Goal: Task Accomplishment & Management: Complete application form

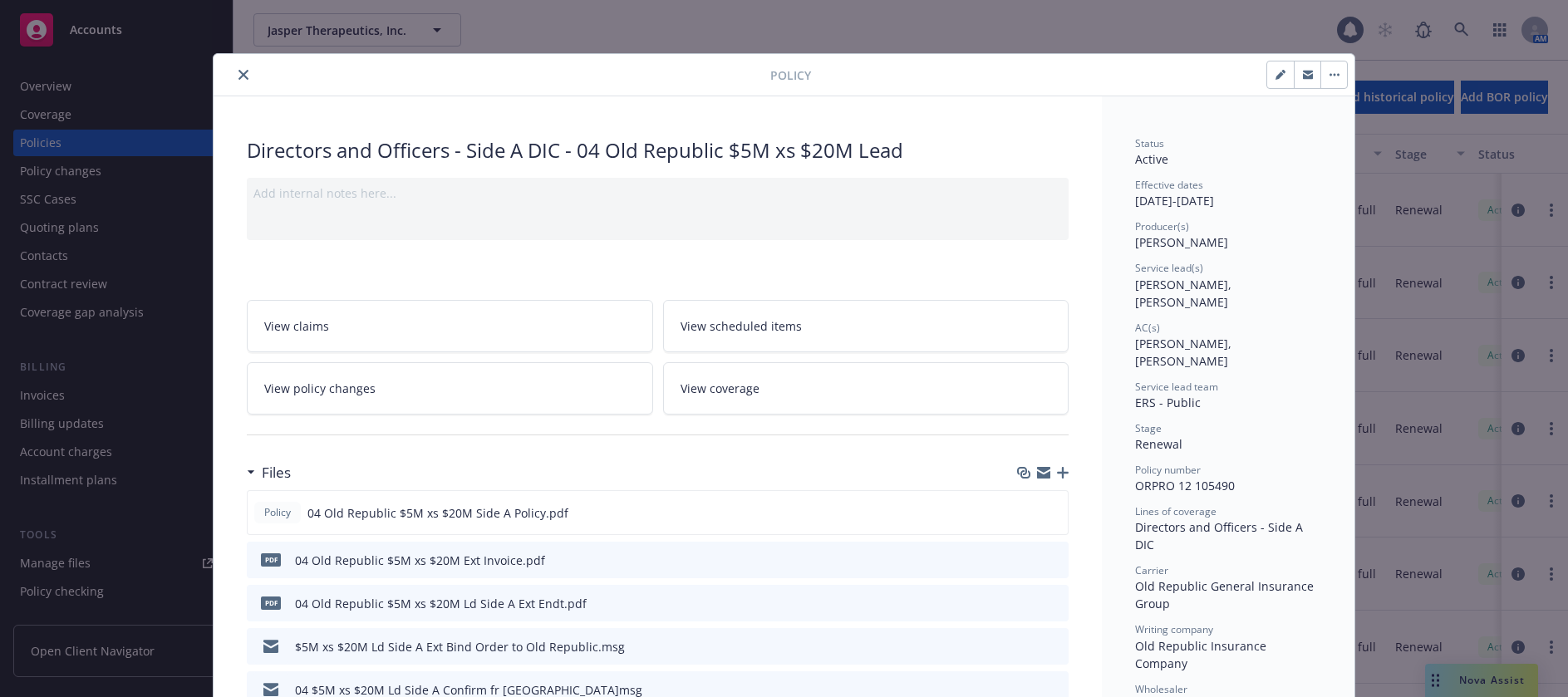
click at [238, 75] on icon "close" at bounding box center [243, 74] width 10 height 10
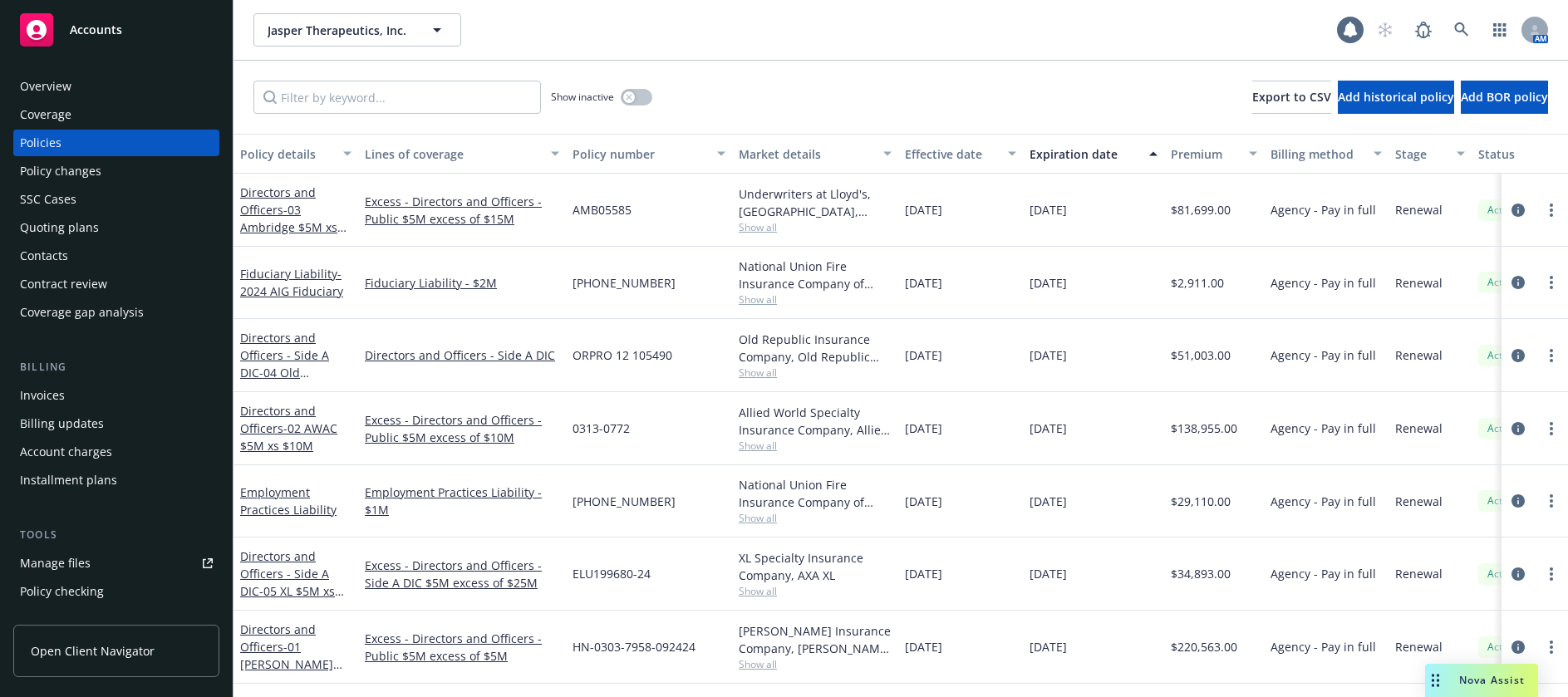
click at [54, 392] on div "Invoices" at bounding box center [42, 395] width 45 height 27
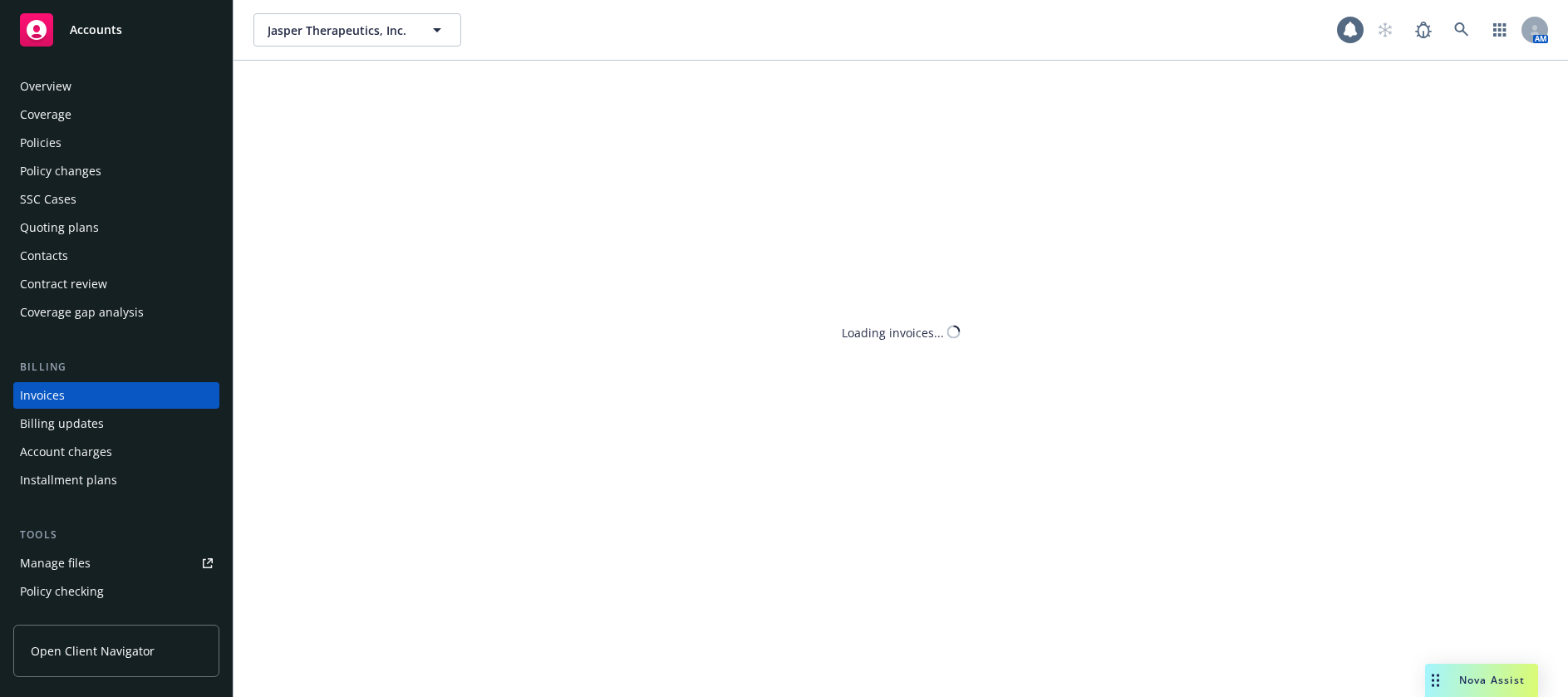
scroll to position [21, 0]
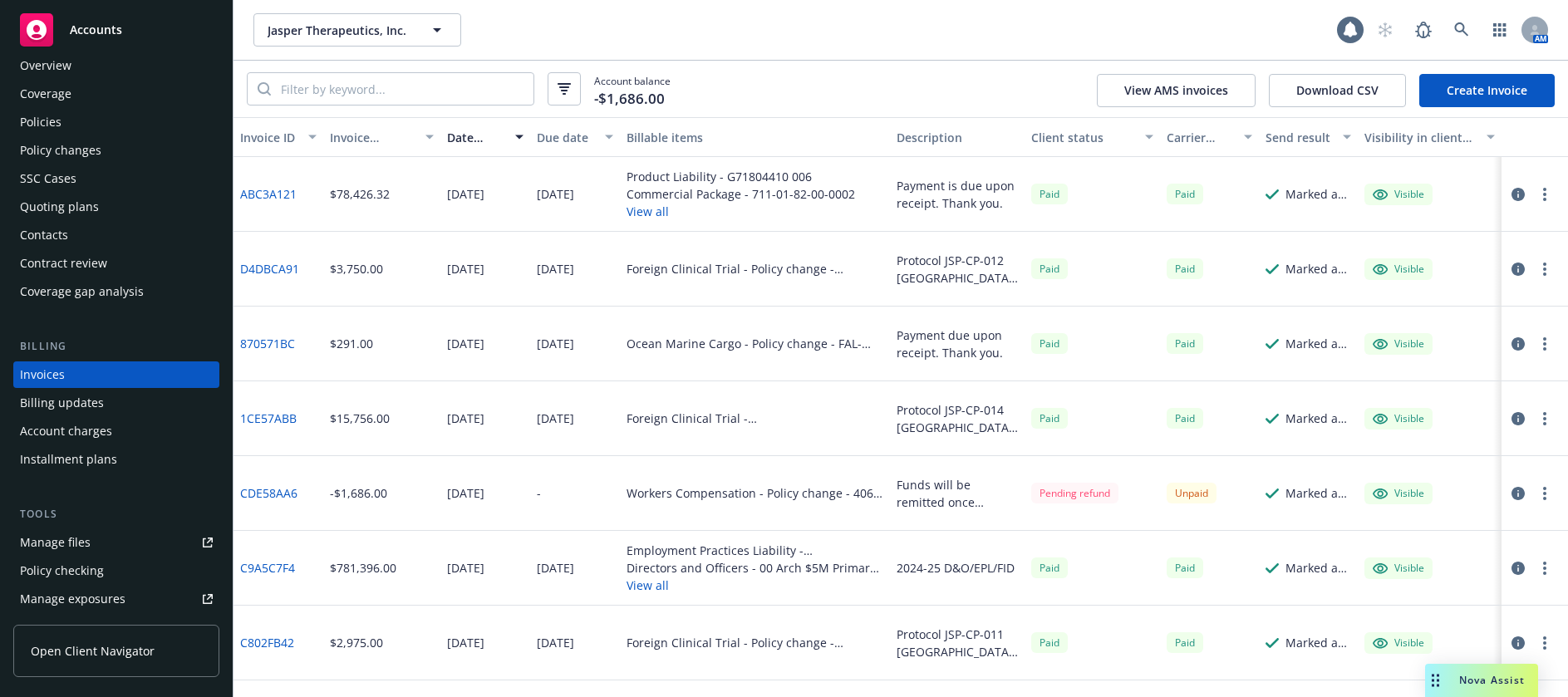
click at [1453, 91] on link "Create Invoice" at bounding box center [1487, 90] width 136 height 33
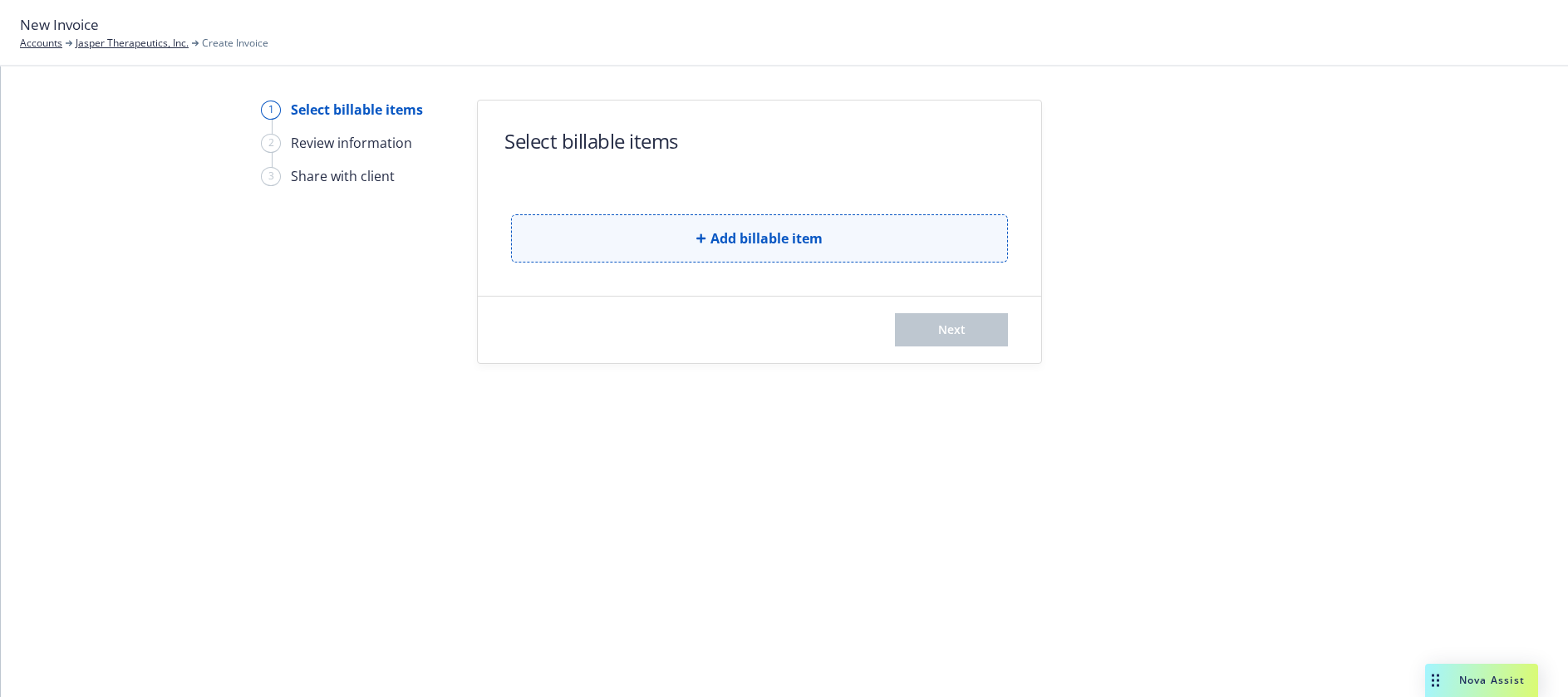
click at [783, 240] on span "Add billable item" at bounding box center [767, 238] width 113 height 20
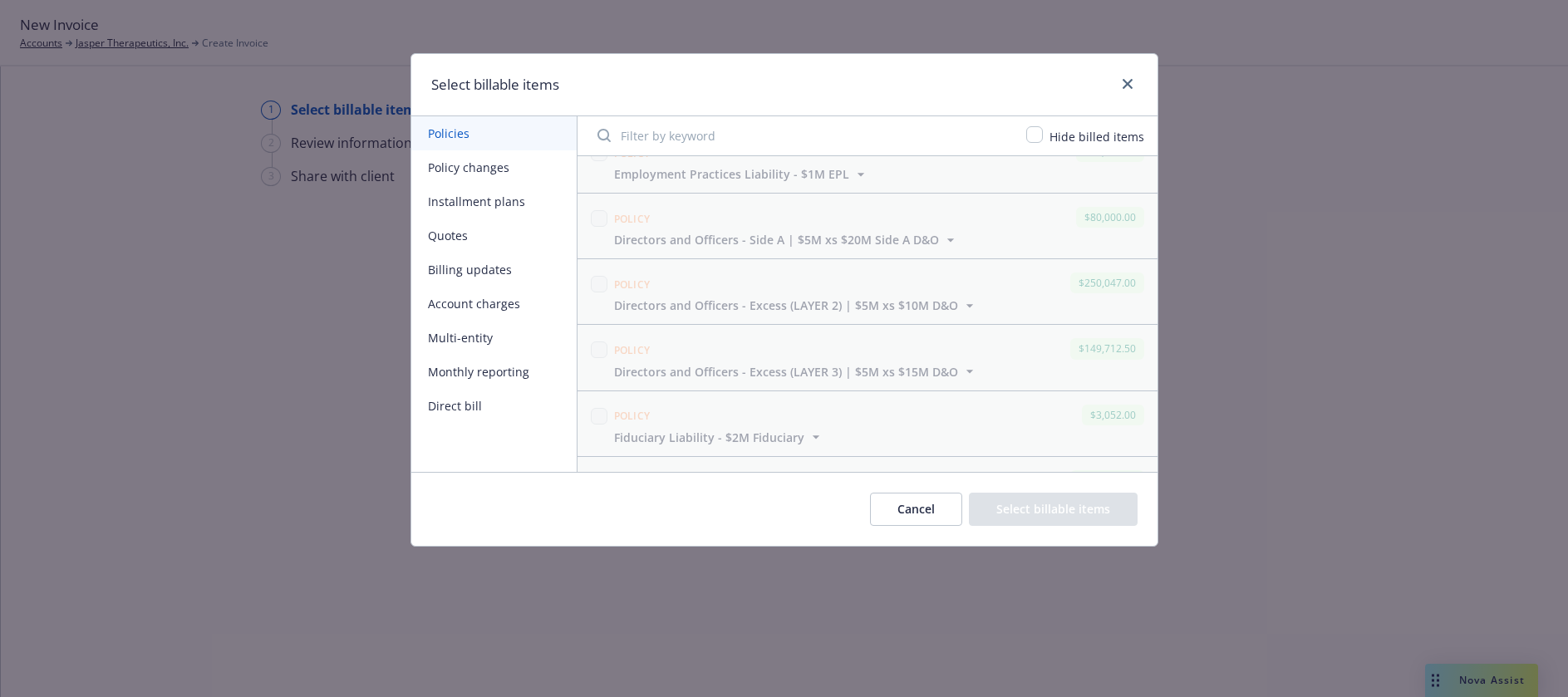
scroll to position [2990, 0]
click at [486, 170] on button "Policy changes" at bounding box center [494, 167] width 165 height 34
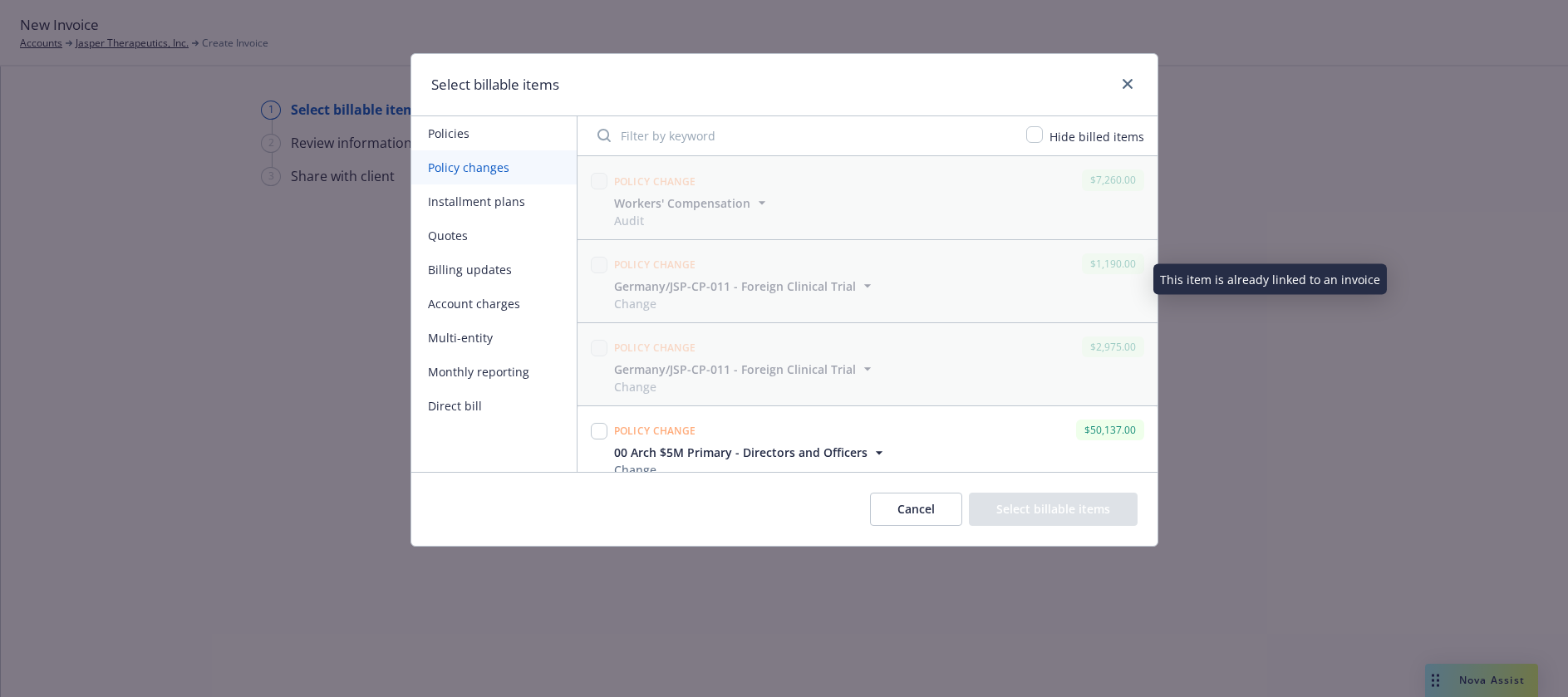
scroll to position [83, 0]
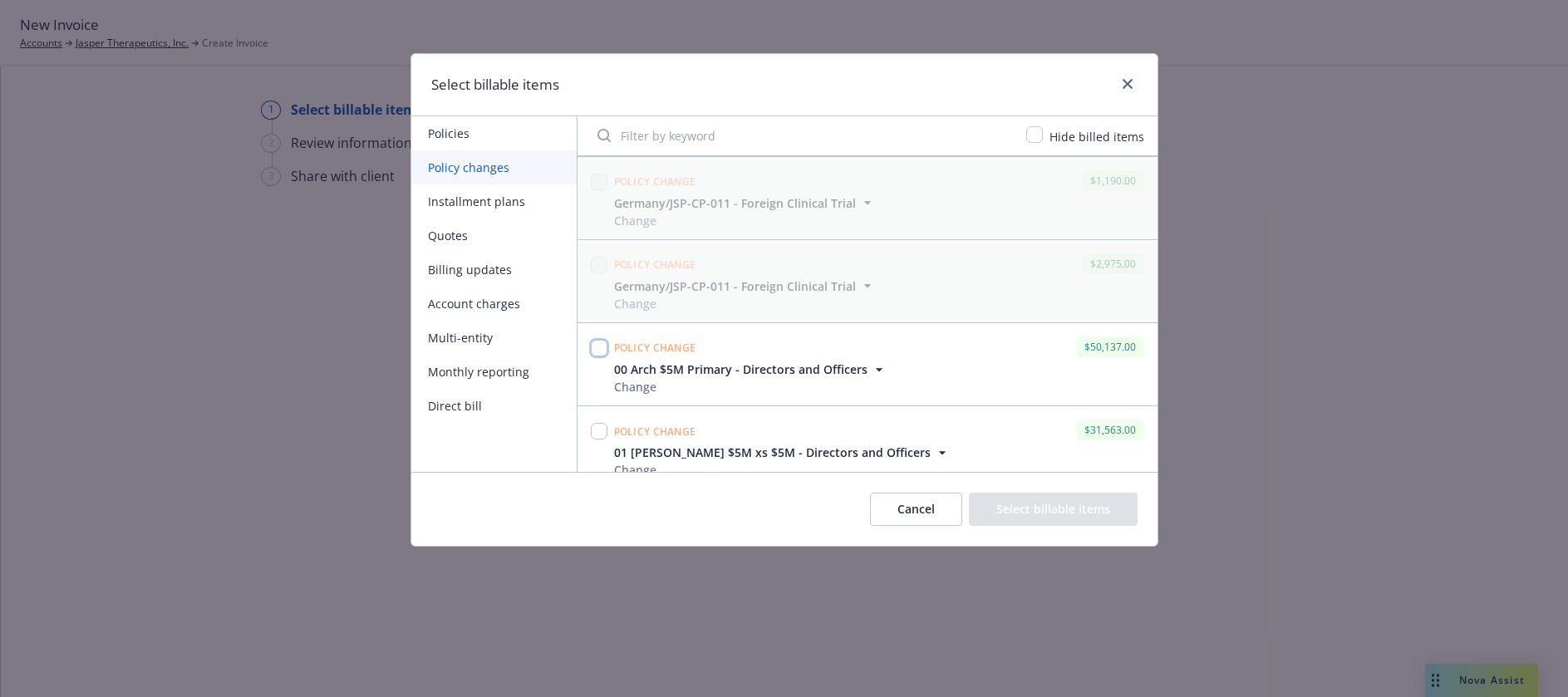
click at [601, 351] on input "checkbox" at bounding box center [599, 348] width 17 height 17
checkbox input "true"
click at [599, 427] on input "checkbox" at bounding box center [599, 431] width 17 height 17
checkbox input "true"
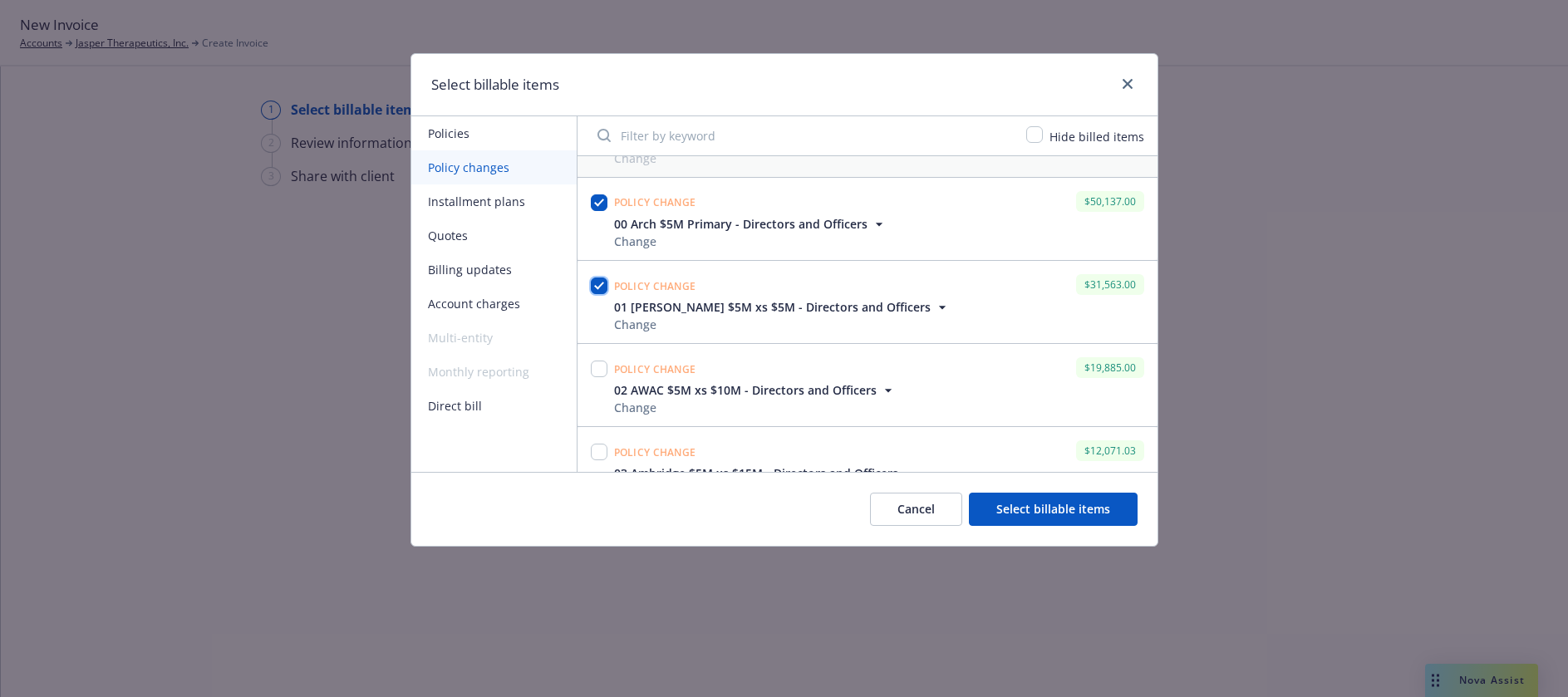
scroll to position [249, 0]
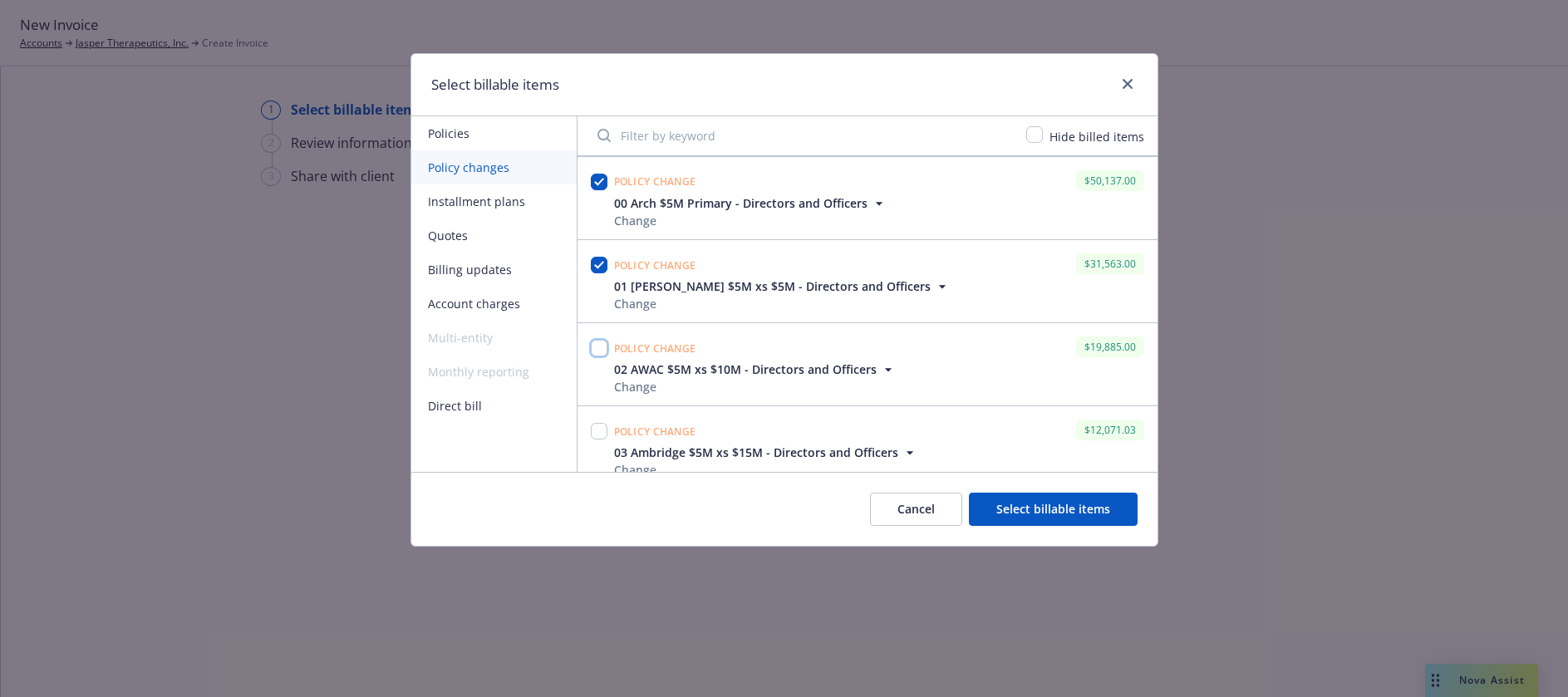
click at [597, 350] on input "checkbox" at bounding box center [599, 348] width 17 height 17
checkbox input "true"
click at [598, 427] on input "checkbox" at bounding box center [599, 431] width 17 height 17
checkbox input "true"
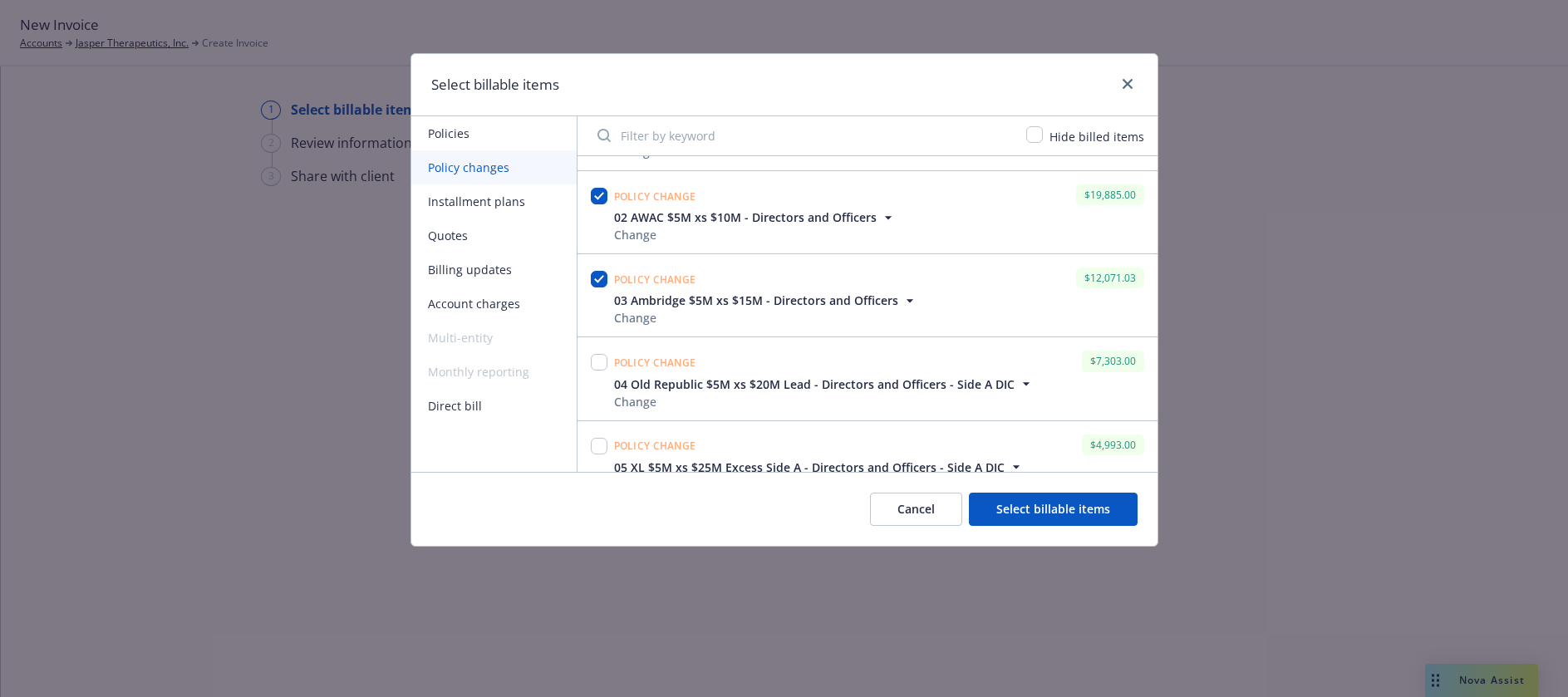
scroll to position [415, 0]
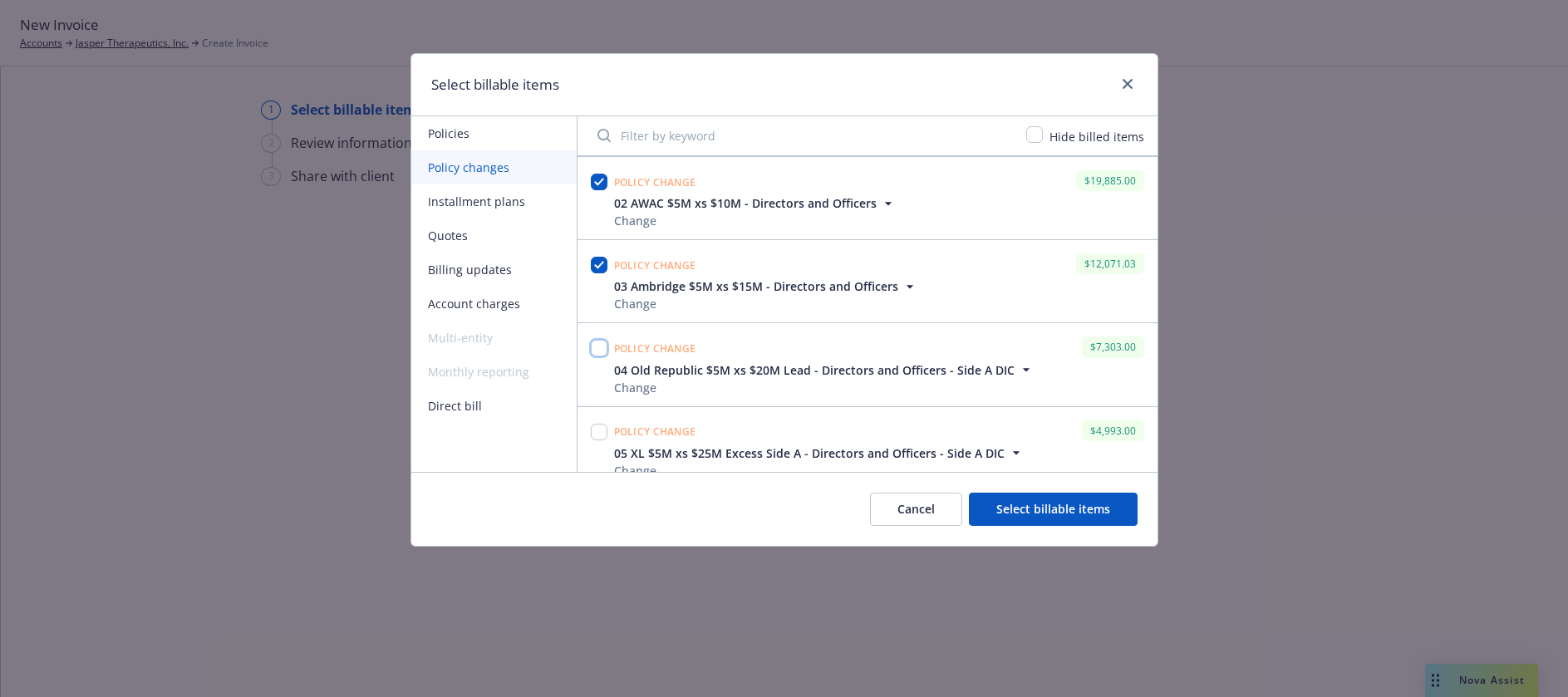
click at [597, 349] on input "checkbox" at bounding box center [599, 348] width 17 height 17
checkbox input "true"
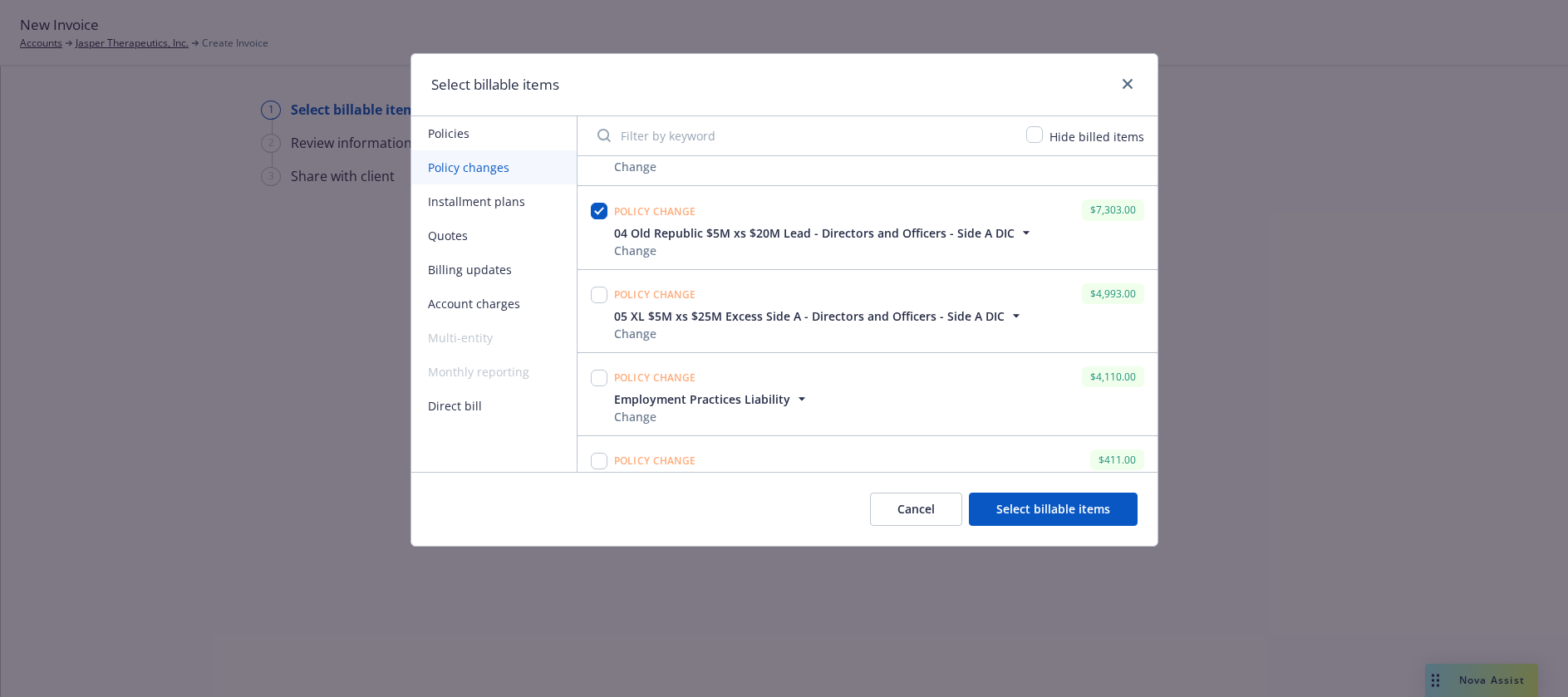
scroll to position [581, 0]
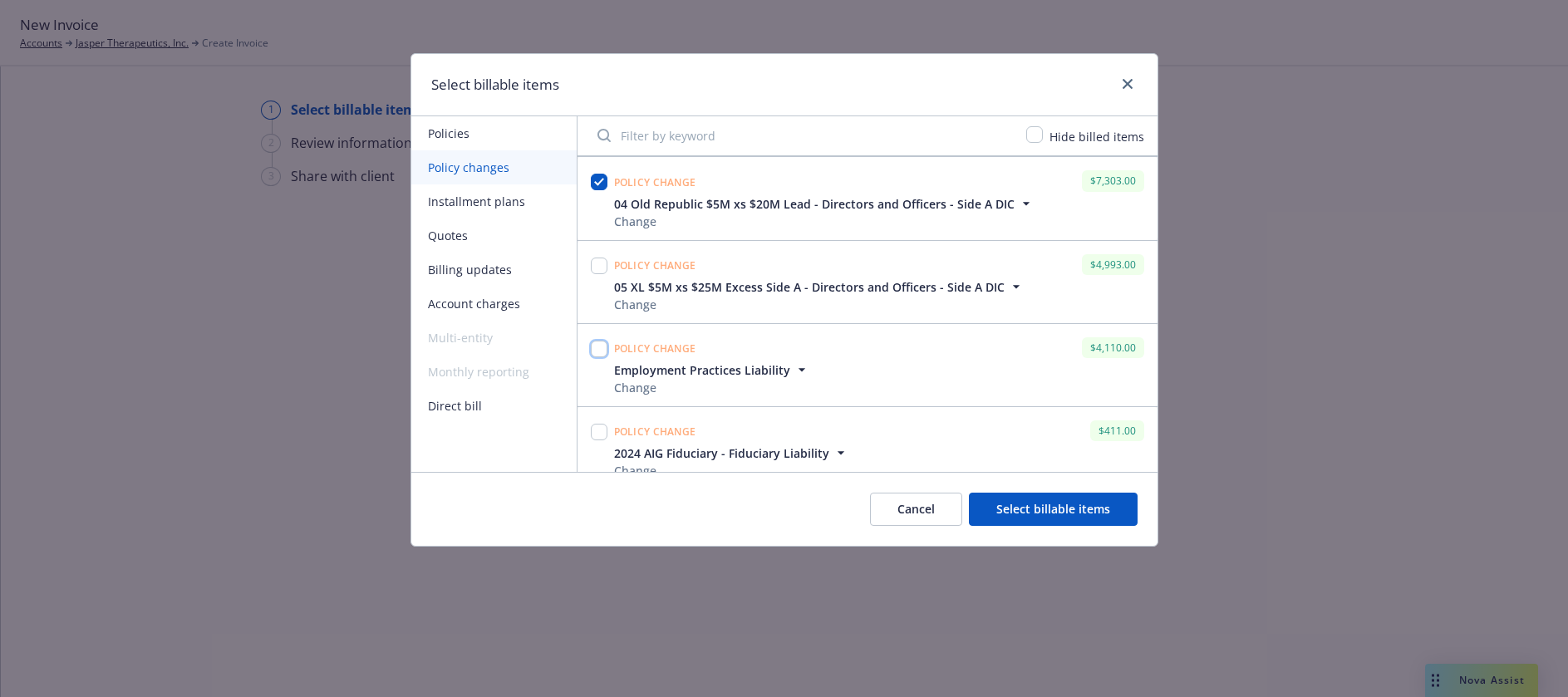
click at [599, 351] on input "checkbox" at bounding box center [599, 349] width 17 height 17
checkbox input "true"
click at [597, 431] on input "checkbox" at bounding box center [599, 432] width 17 height 17
checkbox input "true"
click at [1097, 506] on button "Select billable items" at bounding box center [1053, 509] width 169 height 33
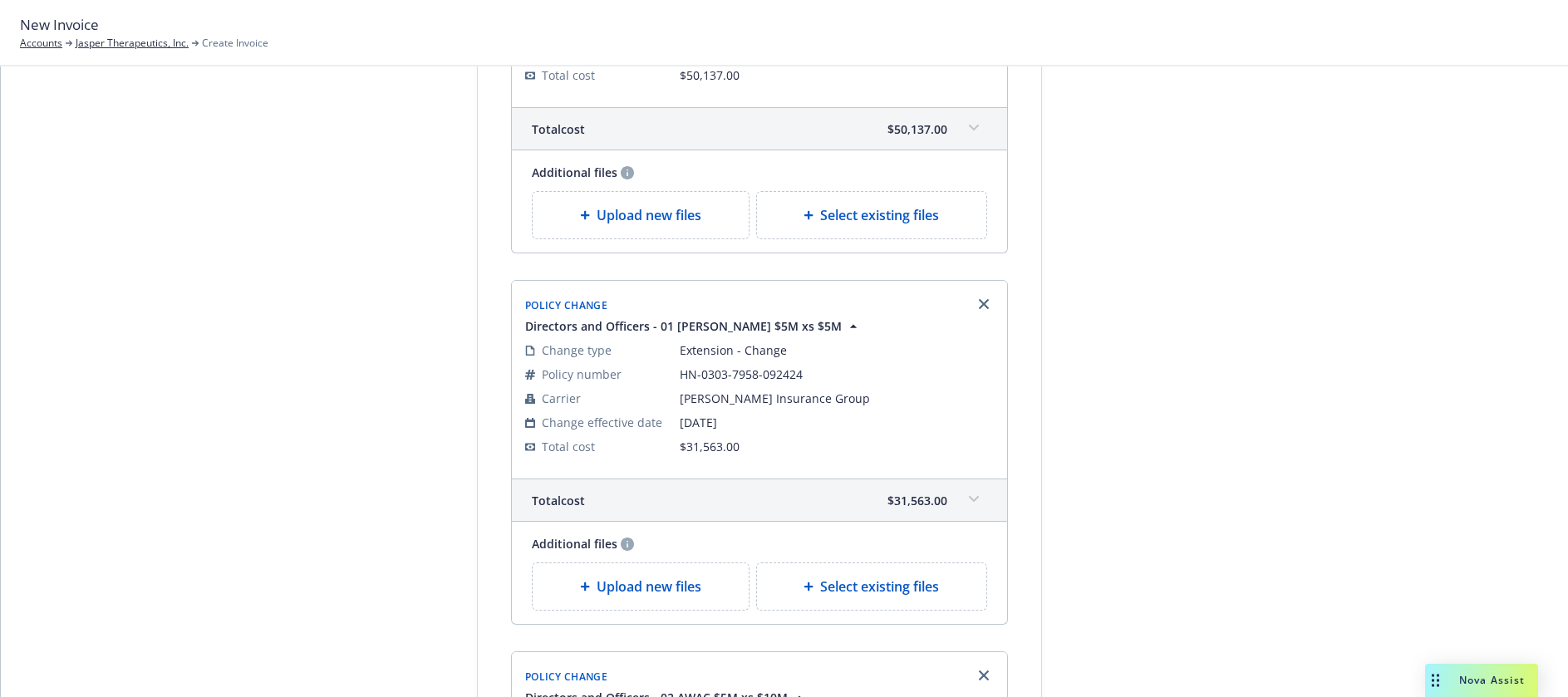
scroll to position [0, 0]
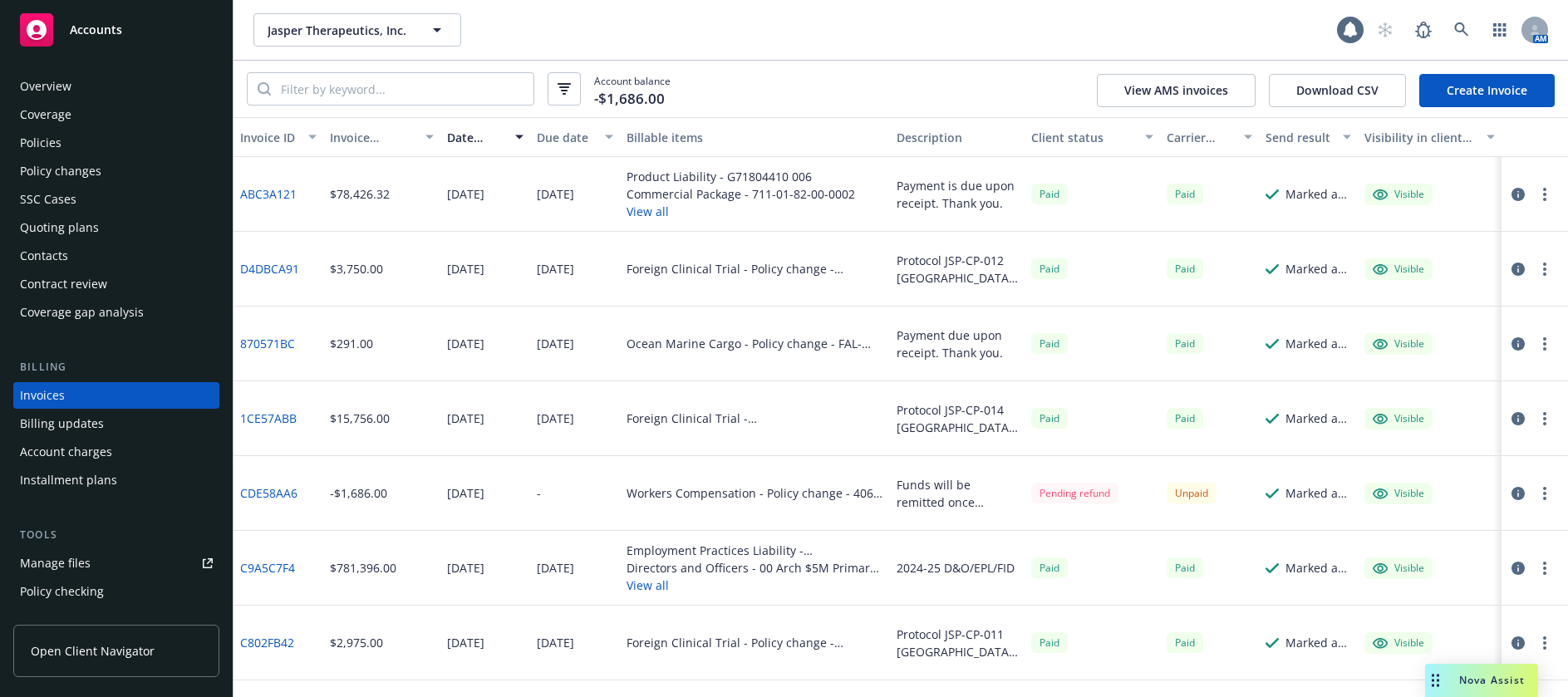
scroll to position [21, 0]
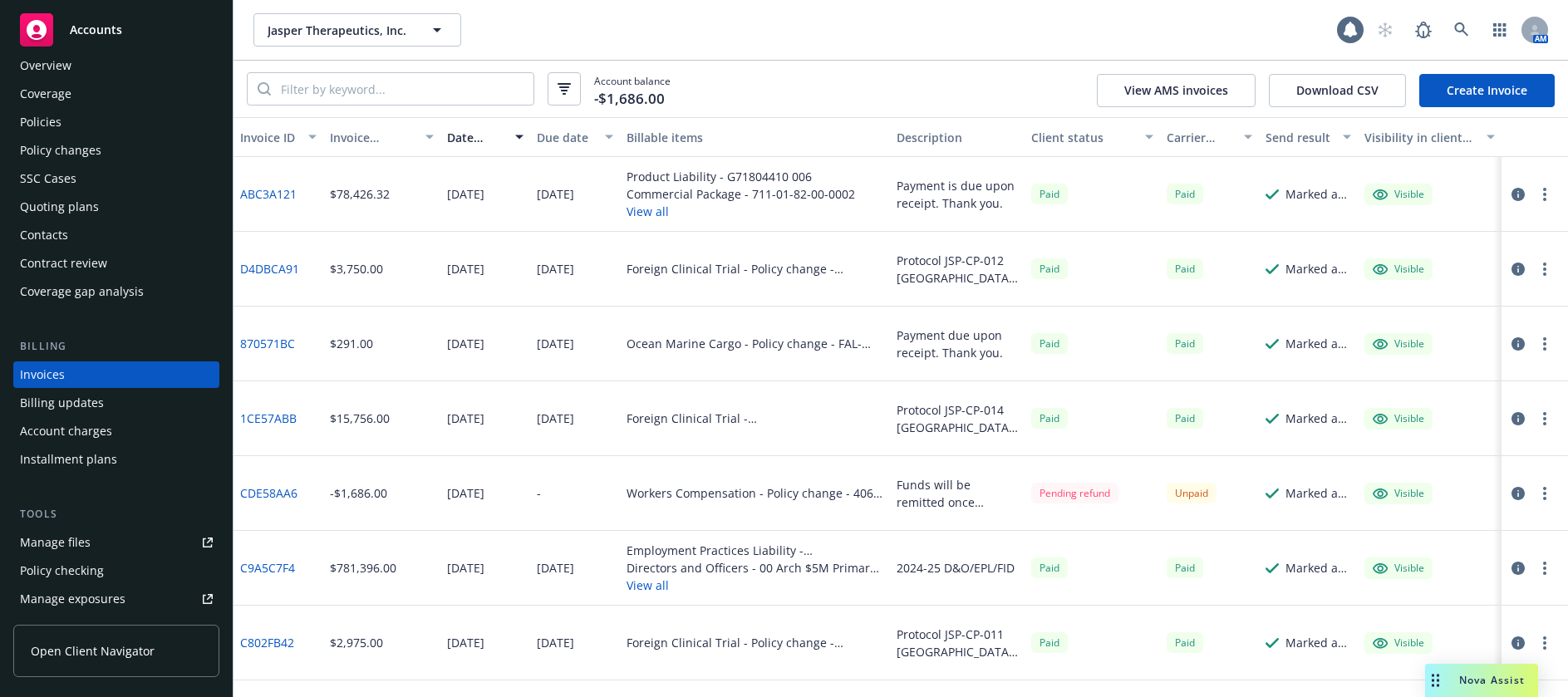
click at [1458, 90] on link "Create Invoice" at bounding box center [1487, 90] width 136 height 33
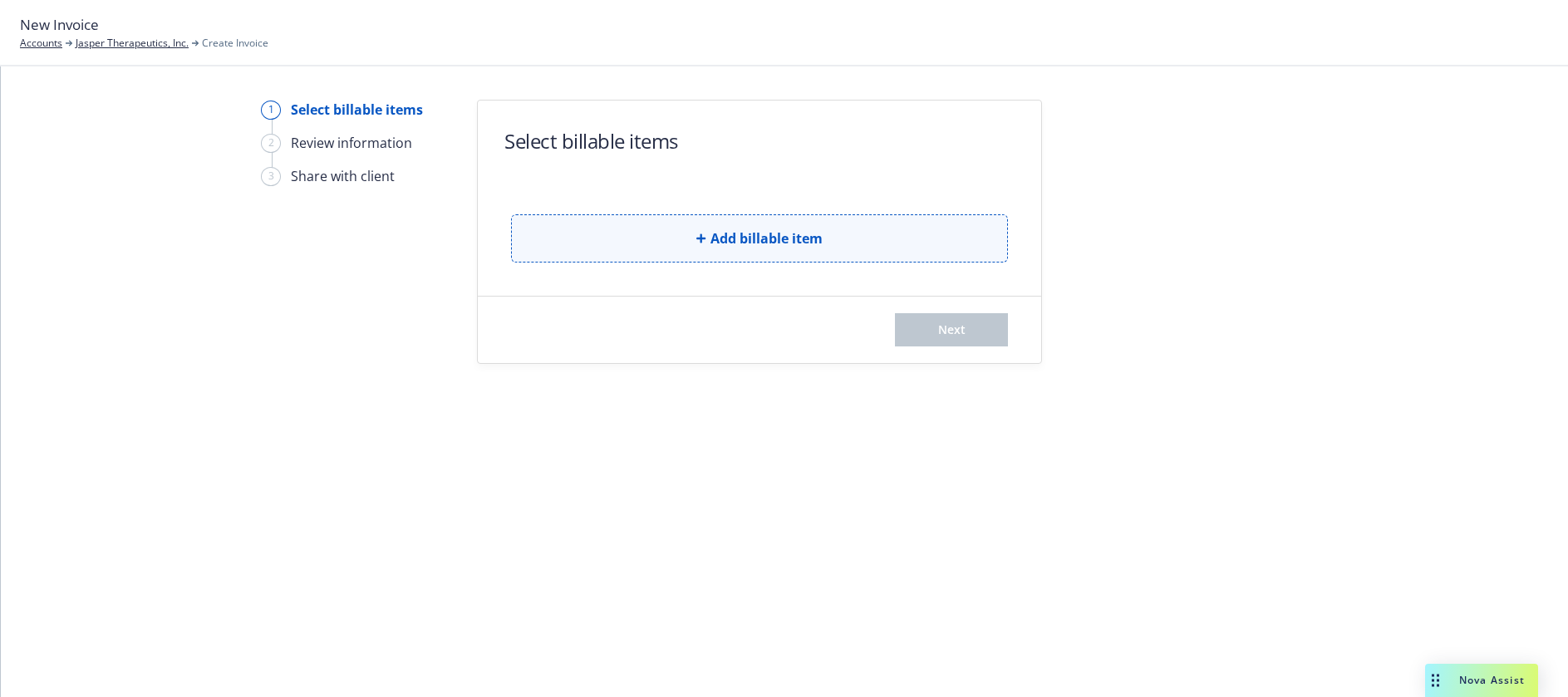
click at [790, 238] on span "Add billable item" at bounding box center [767, 238] width 113 height 20
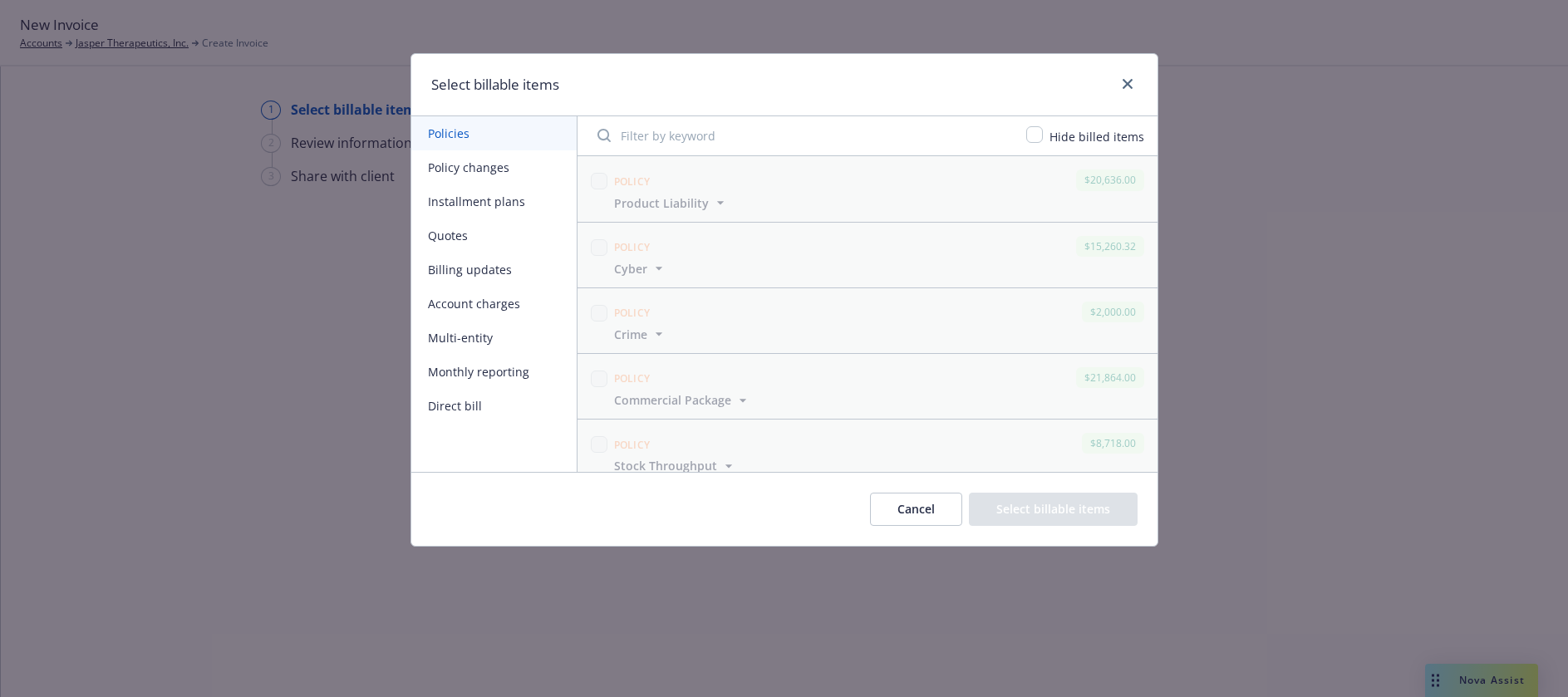
click at [493, 163] on button "Policy changes" at bounding box center [494, 167] width 165 height 34
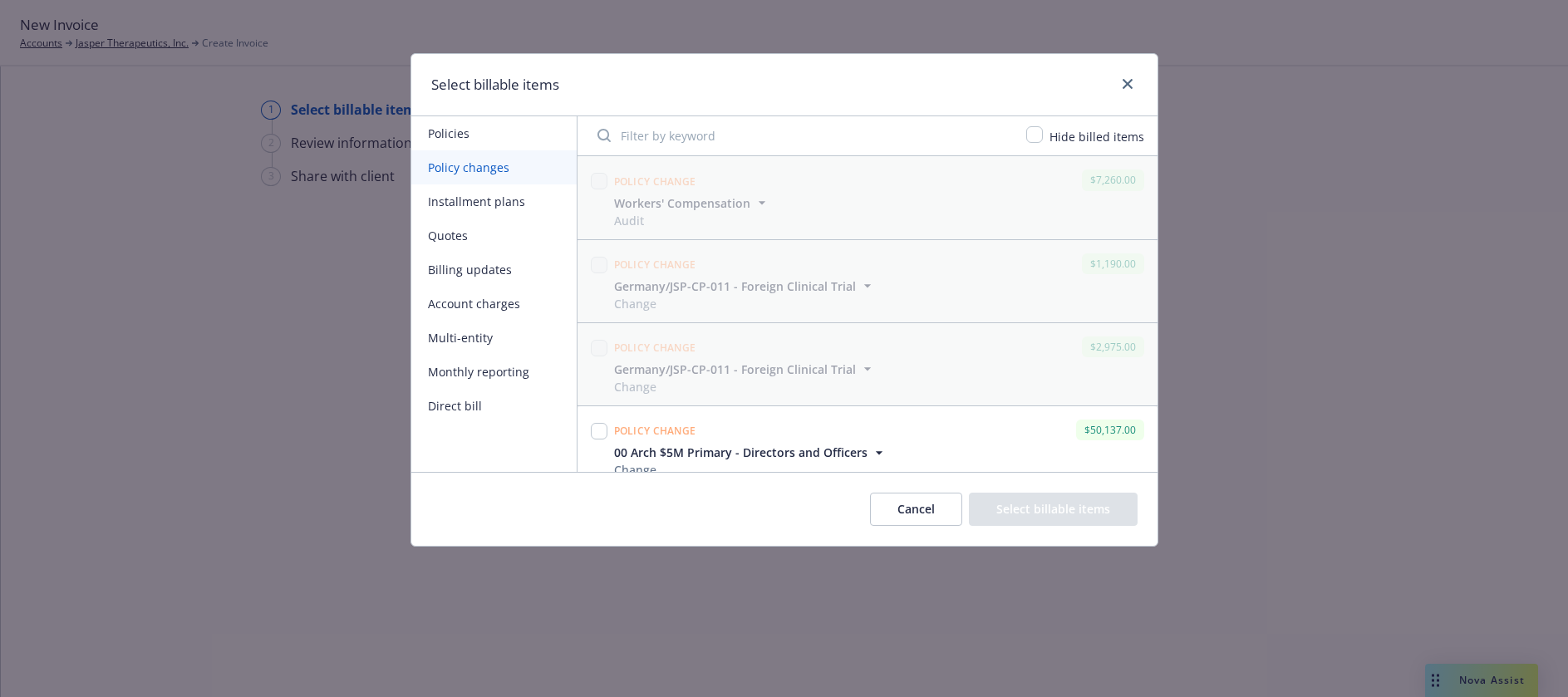
scroll to position [83, 0]
click at [592, 348] on input "checkbox" at bounding box center [599, 348] width 17 height 17
checkbox input "true"
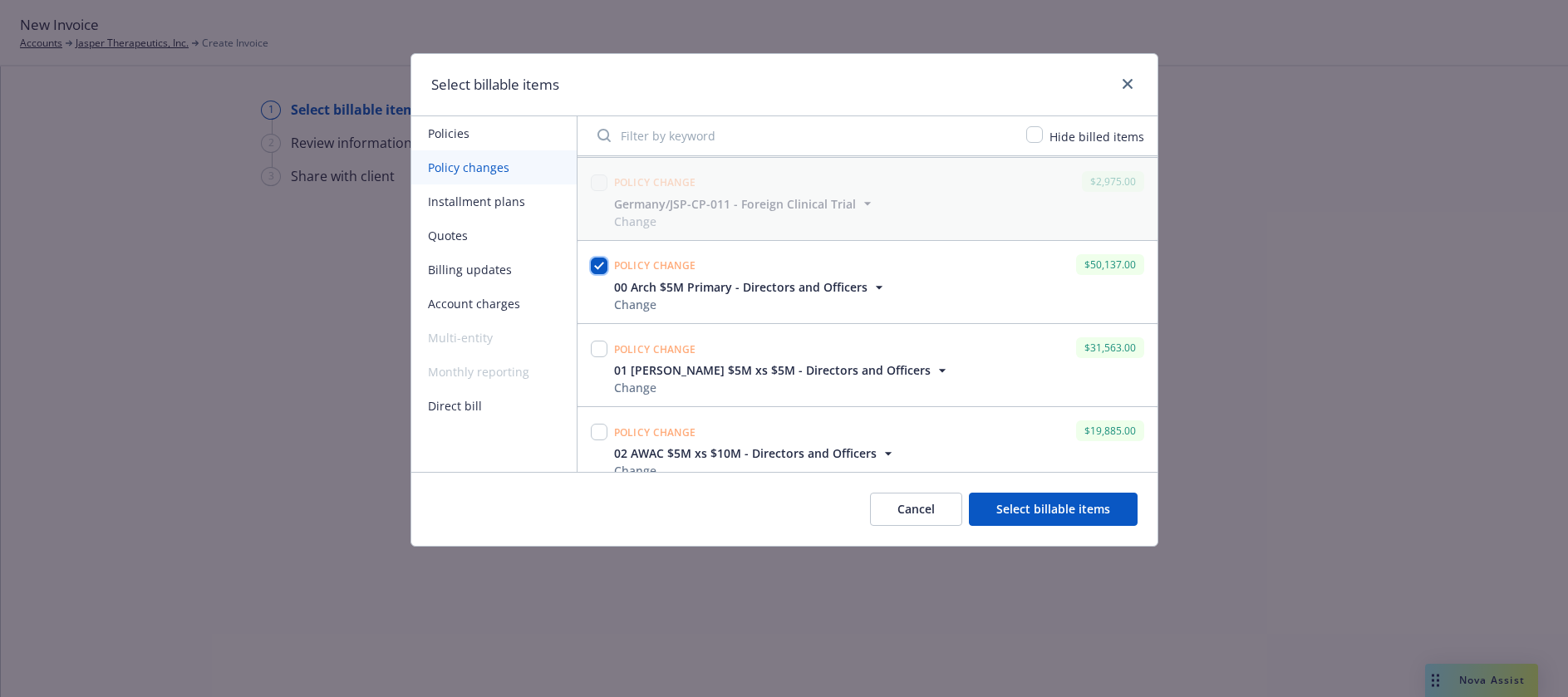
scroll to position [166, 0]
click at [600, 345] on input "checkbox" at bounding box center [599, 348] width 17 height 17
checkbox input "true"
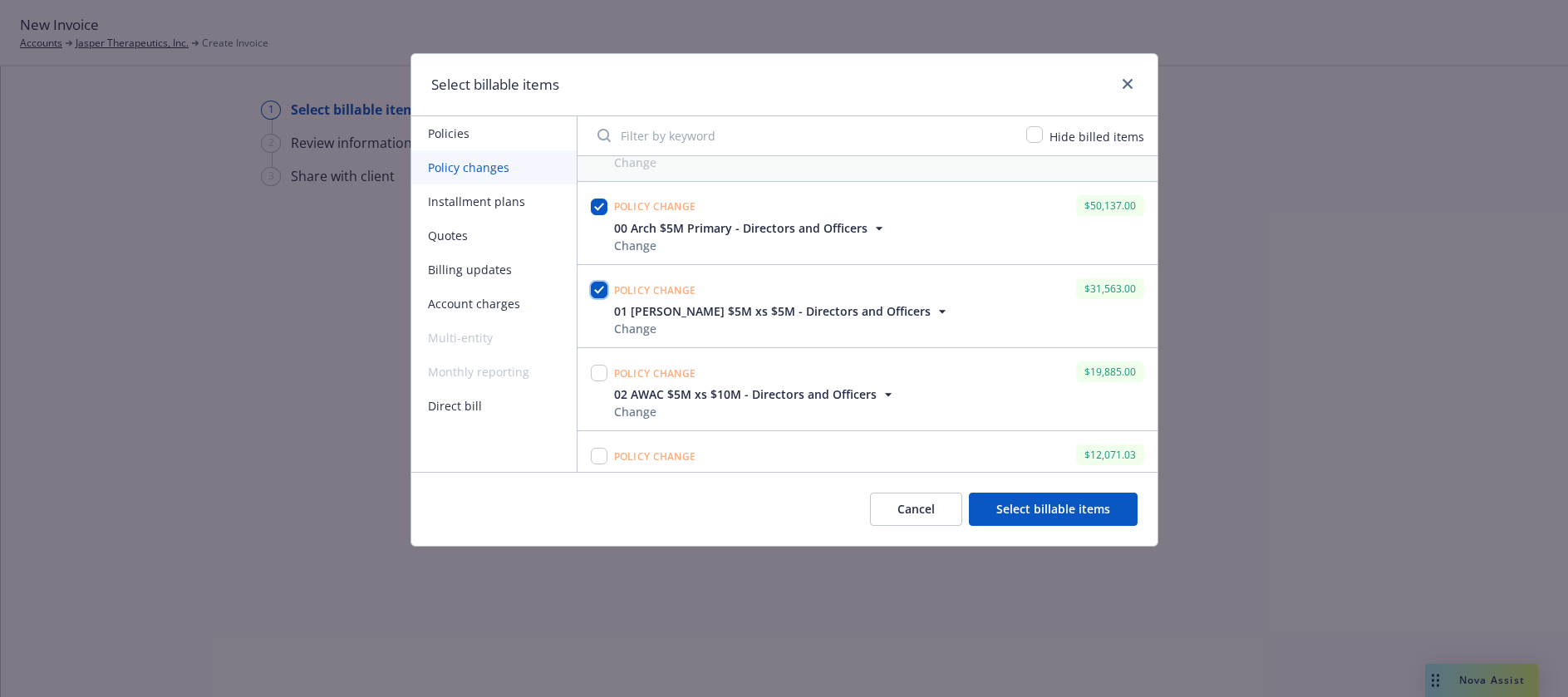
scroll to position [249, 0]
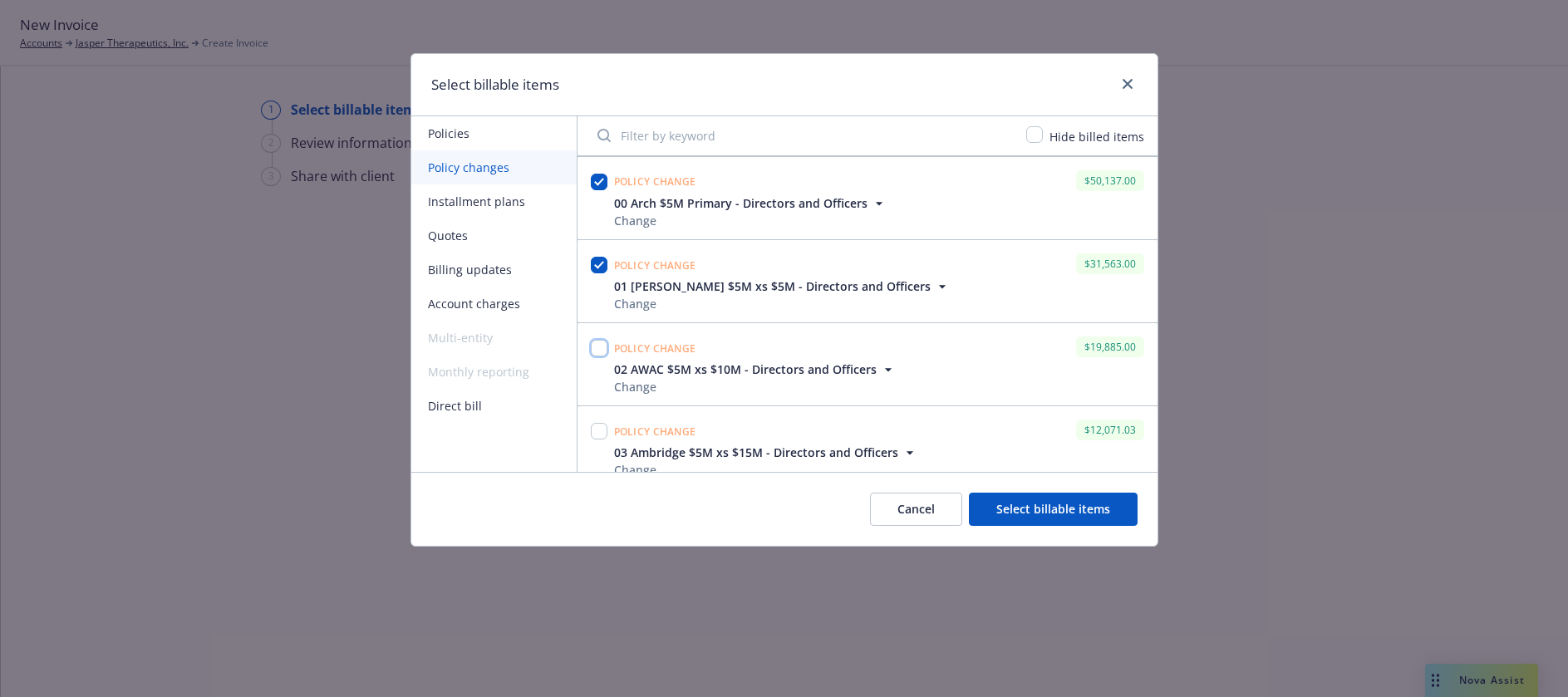
click at [603, 347] on input "checkbox" at bounding box center [599, 348] width 17 height 17
checkbox input "true"
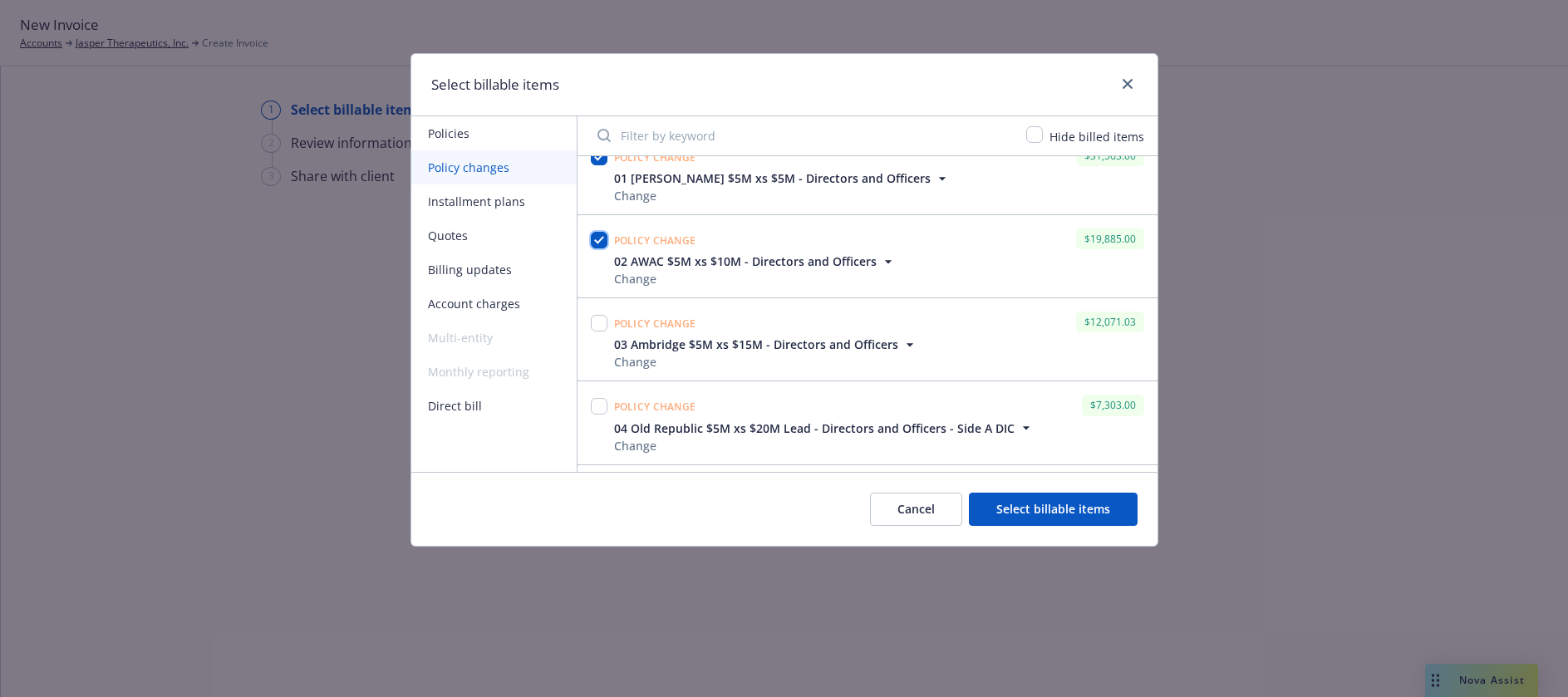
scroll to position [415, 0]
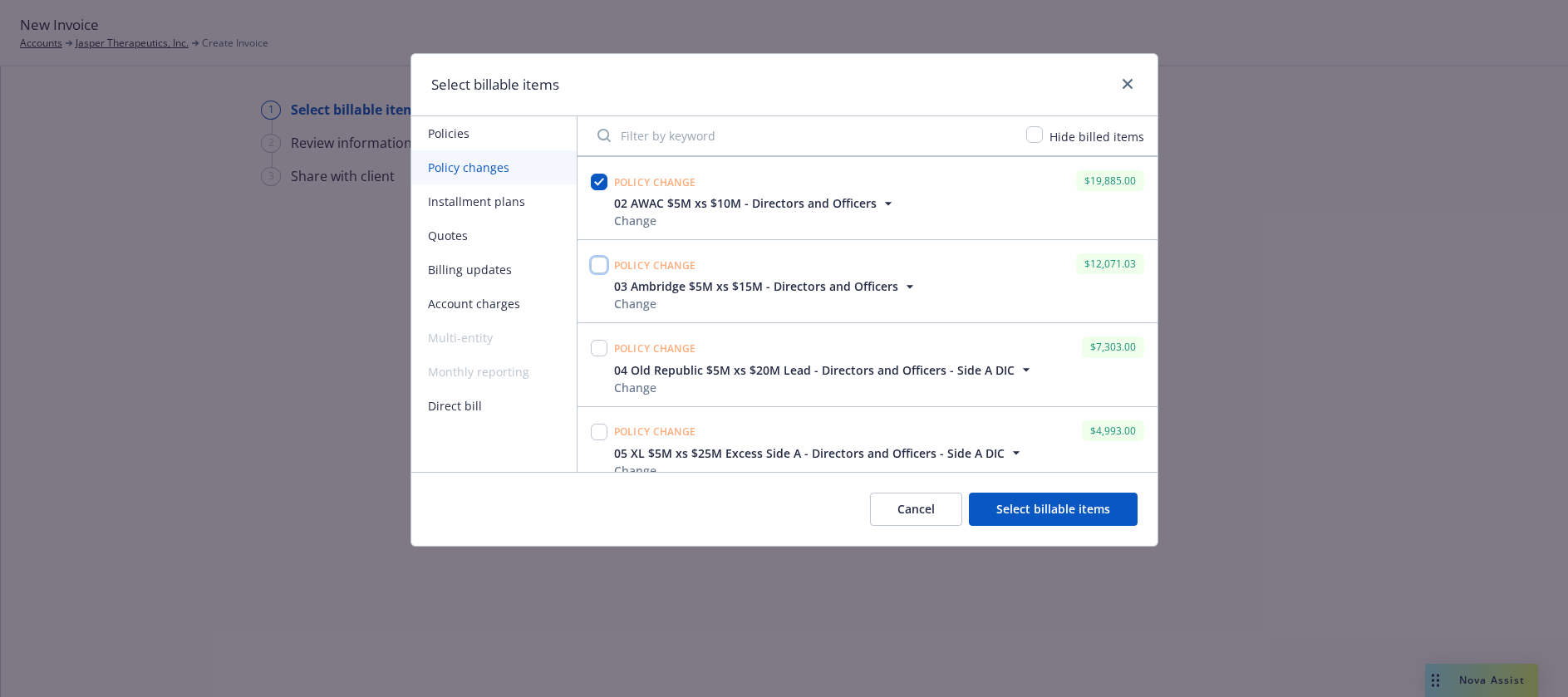
click at [602, 266] on input "checkbox" at bounding box center [599, 265] width 17 height 17
checkbox input "true"
click at [600, 352] on input "checkbox" at bounding box center [599, 348] width 17 height 17
checkbox input "true"
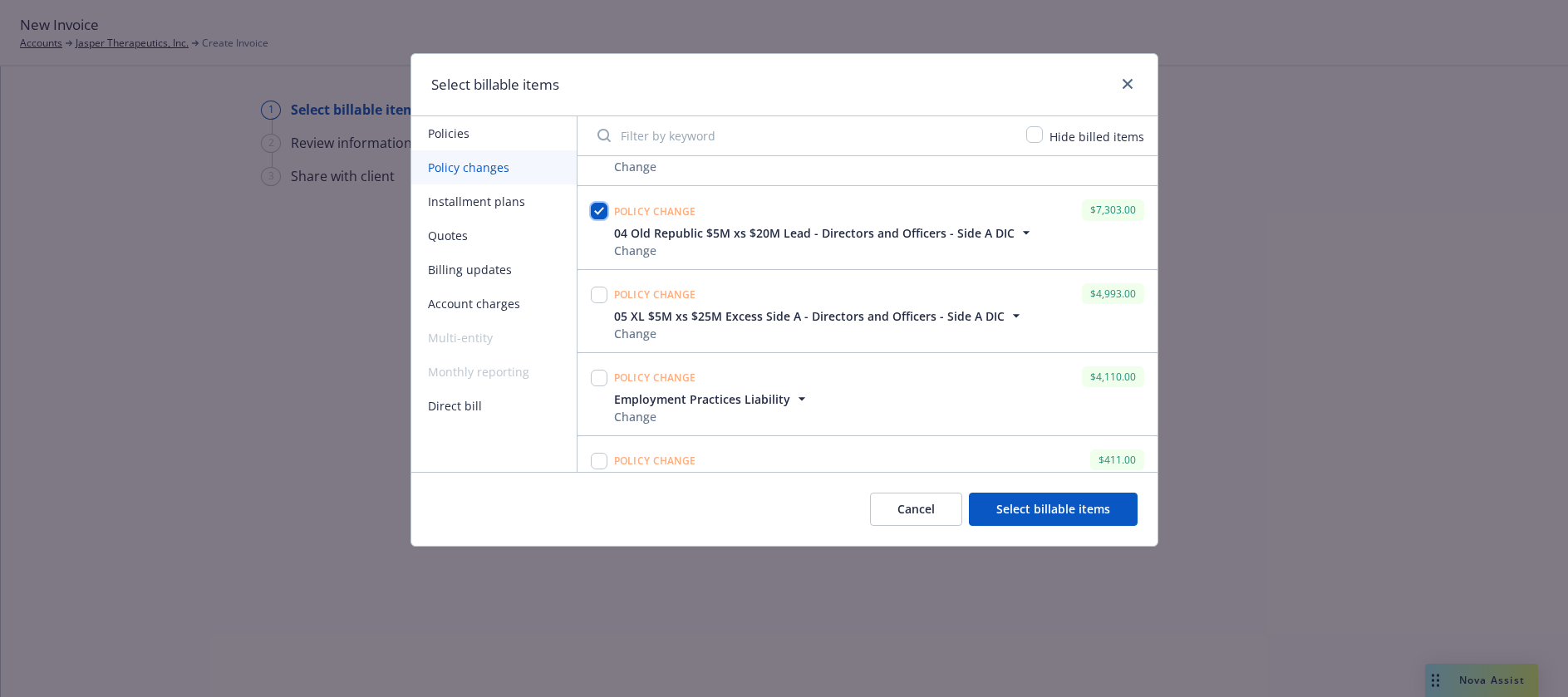
scroll to position [581, 0]
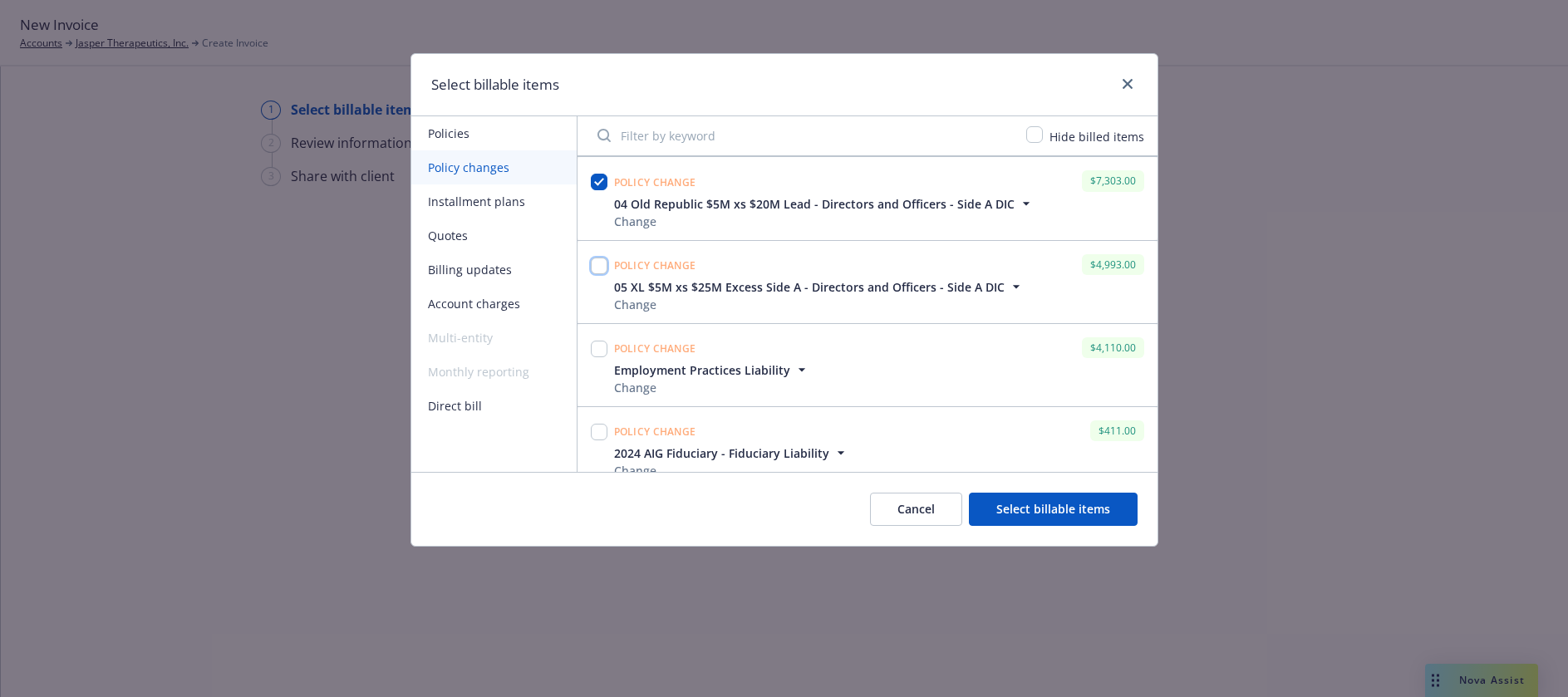
click at [600, 267] on input "checkbox" at bounding box center [599, 265] width 17 height 17
checkbox input "true"
click at [603, 264] on input "checkbox" at bounding box center [599, 265] width 17 height 17
checkbox input "true"
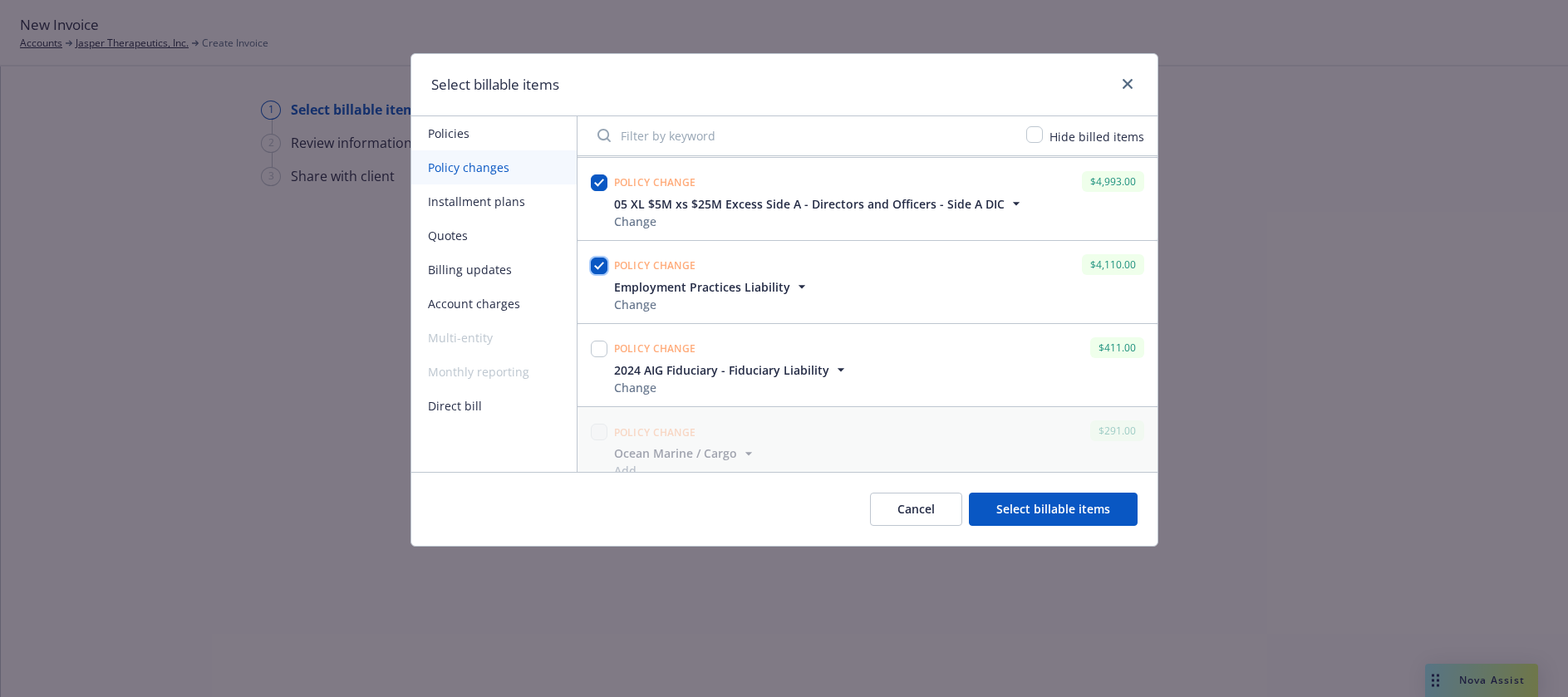
scroll to position [747, 0]
click at [600, 263] on input "checkbox" at bounding box center [599, 265] width 17 height 17
checkbox input "true"
click at [1083, 508] on button "Select billable items" at bounding box center [1053, 509] width 169 height 33
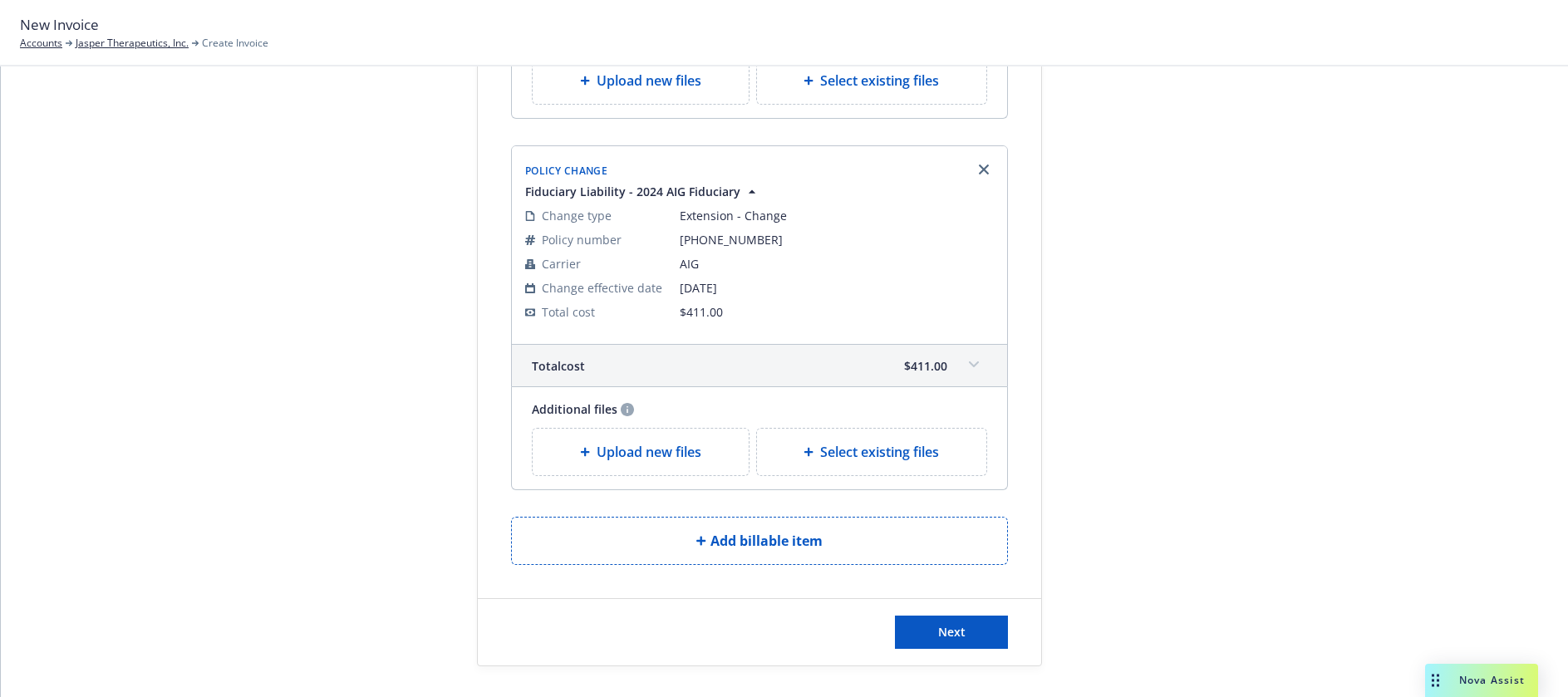
scroll to position [2643, 0]
click at [950, 628] on span "Next" at bounding box center [952, 629] width 28 height 16
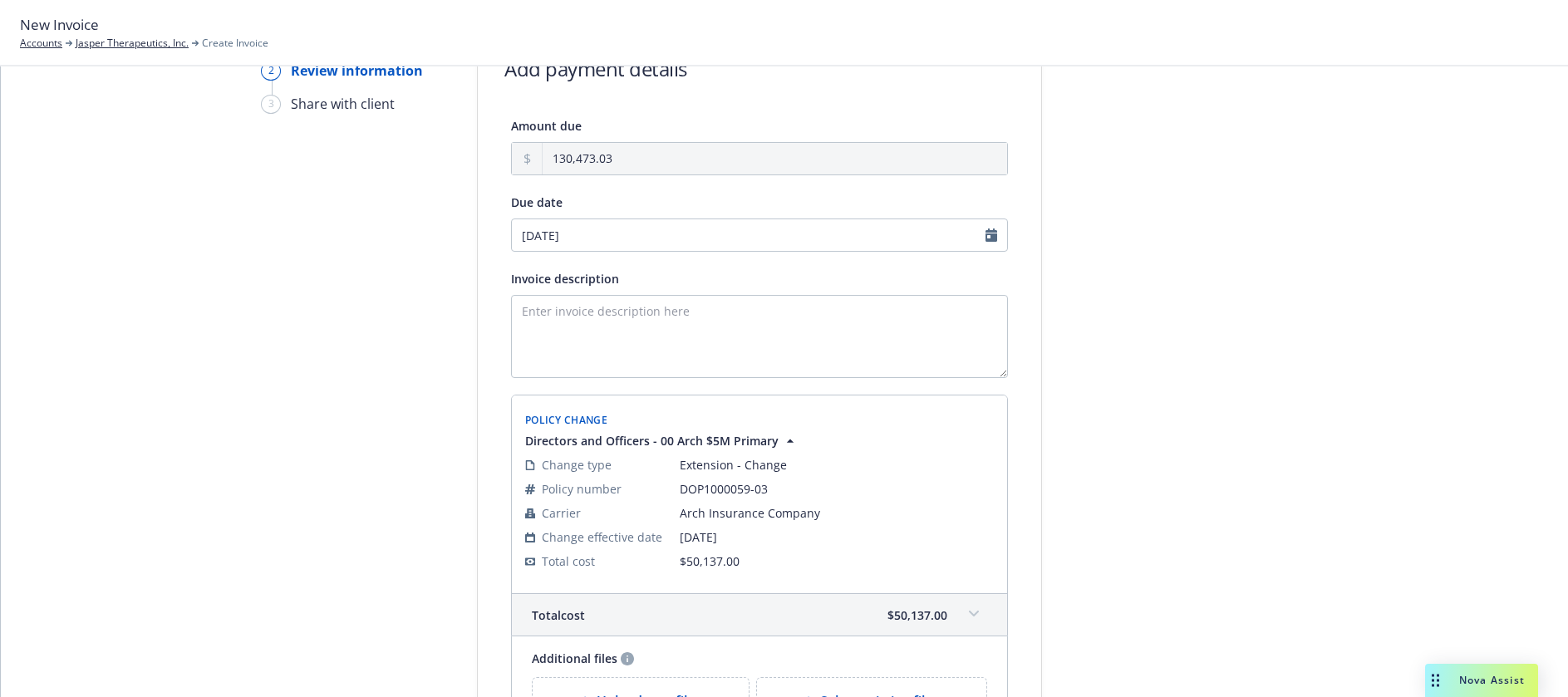
scroll to position [0, 0]
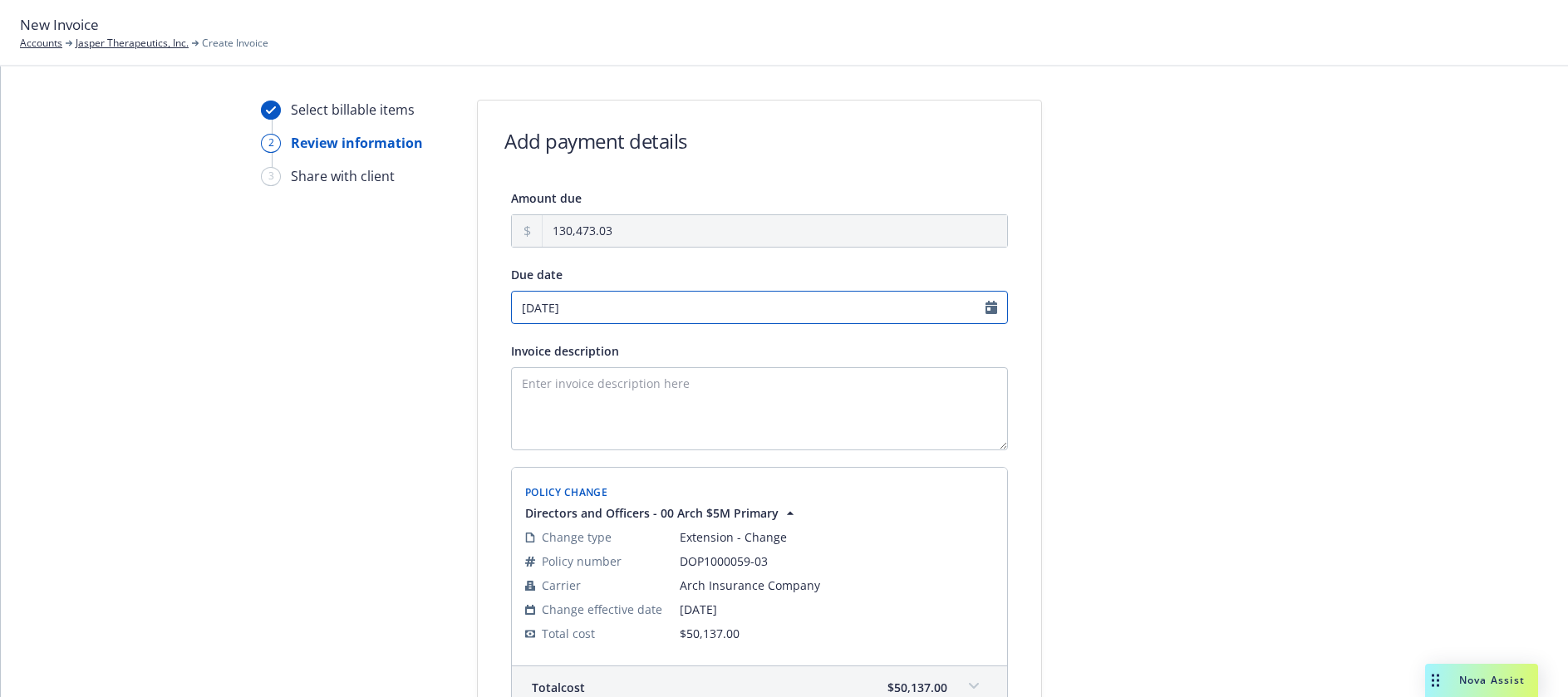
select select "October"
select select "2025"
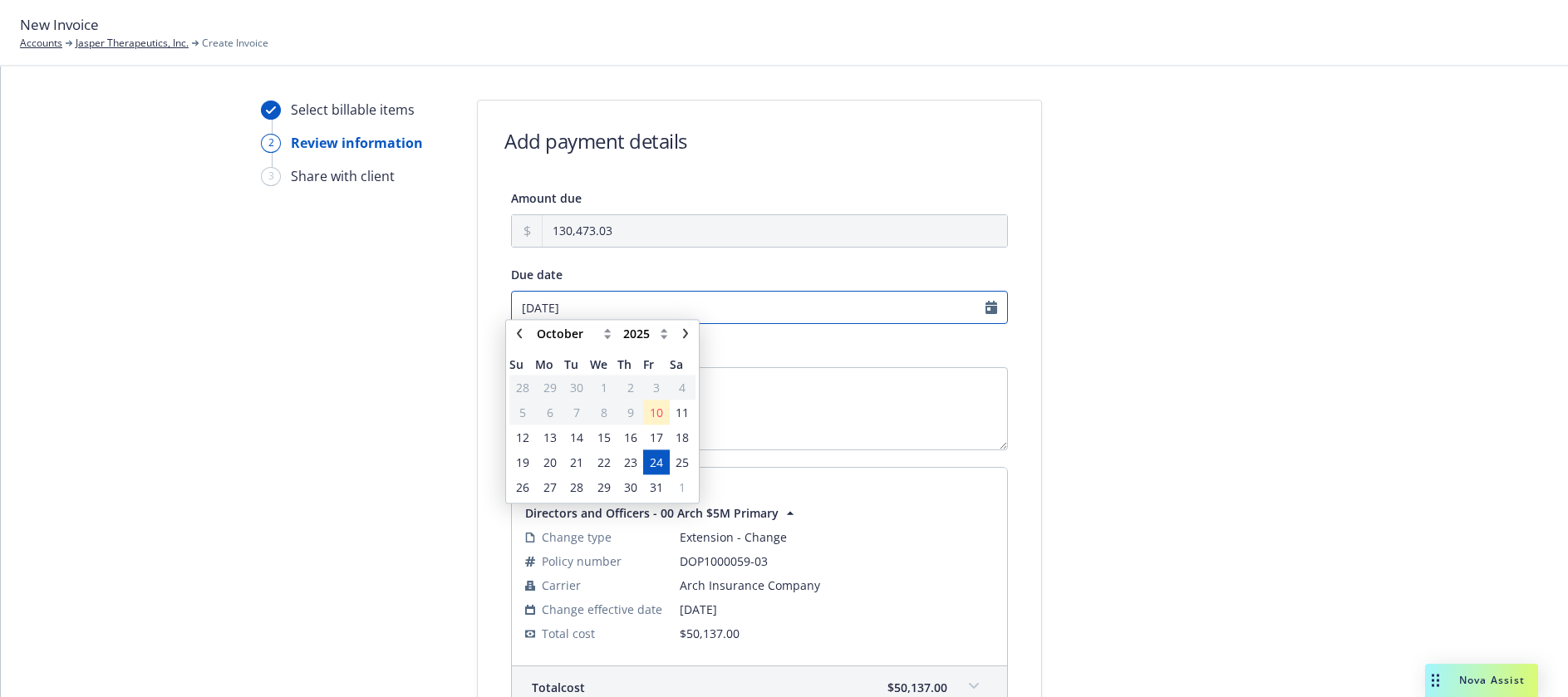
click at [984, 308] on input "[DATE]" at bounding box center [759, 307] width 496 height 33
click at [661, 447] on span "17" at bounding box center [656, 445] width 13 height 18
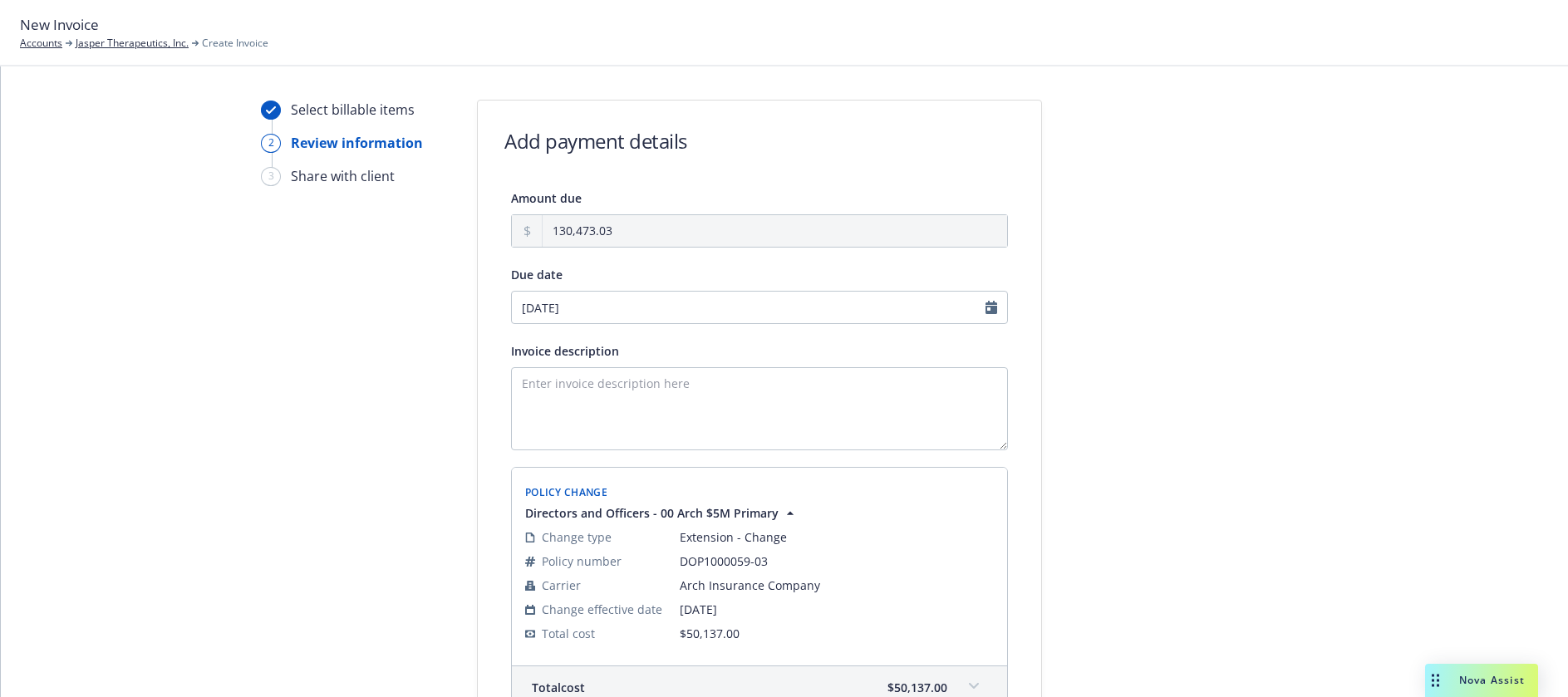
type input "[DATE]"
click at [532, 382] on textarea "Invoice description" at bounding box center [759, 408] width 496 height 83
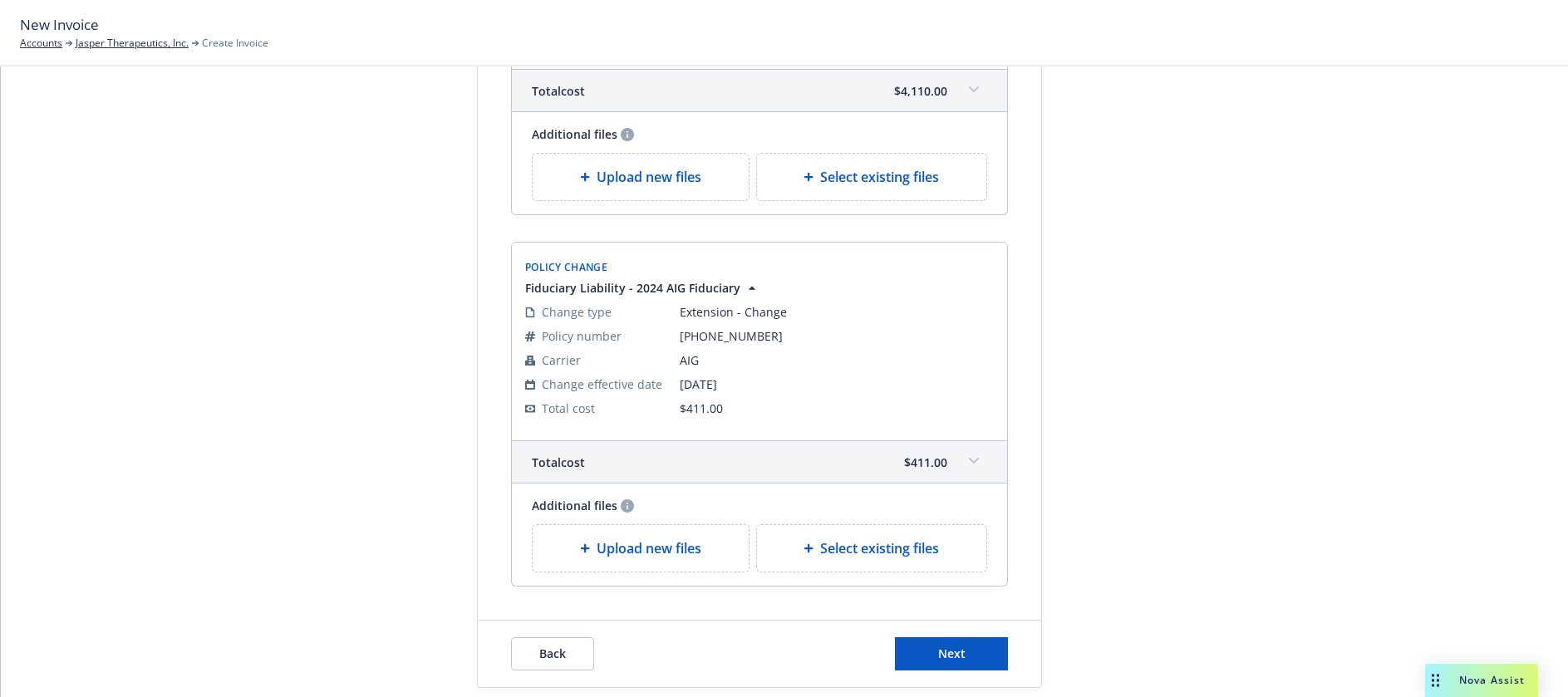
scroll to position [2848, 0]
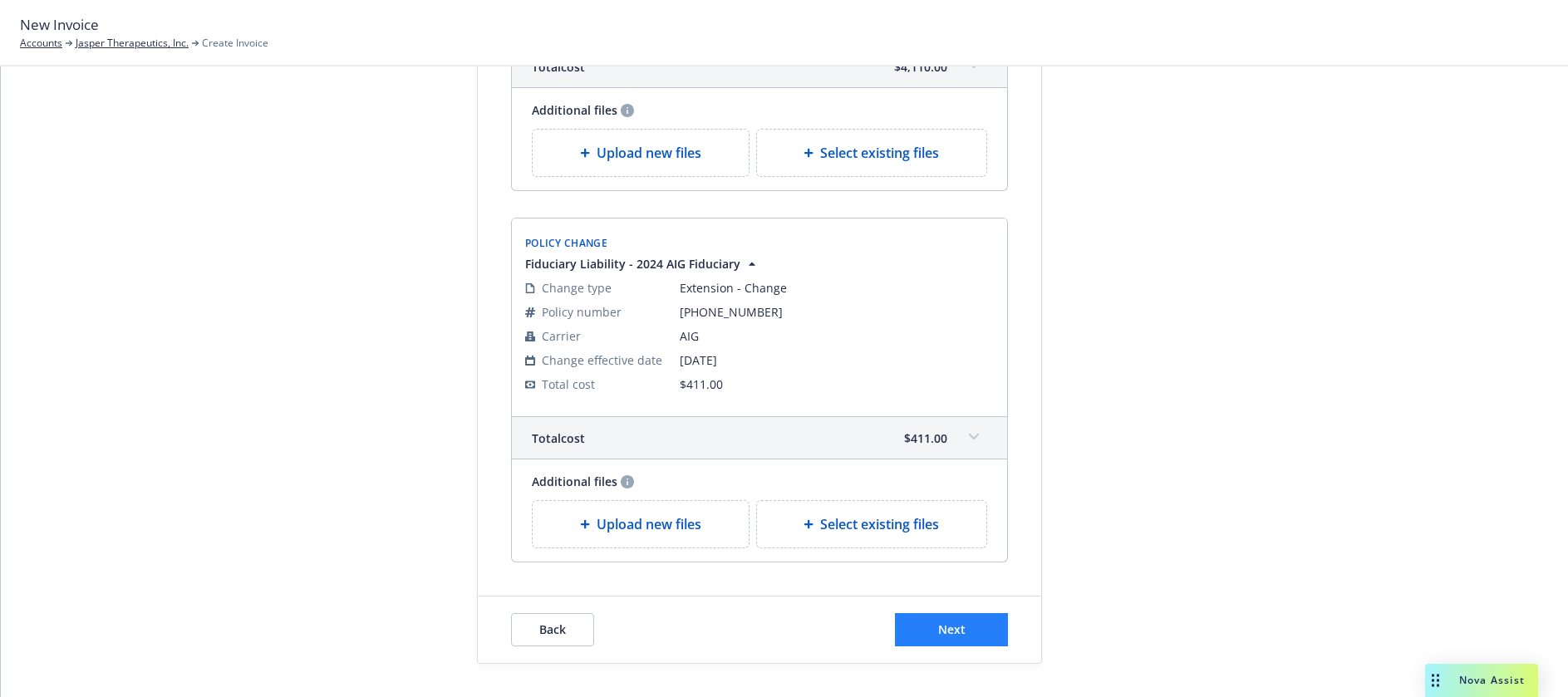
type textarea "Please remit payment upon receipt. Thank you."
click at [947, 627] on span "Next" at bounding box center [952, 629] width 28 height 16
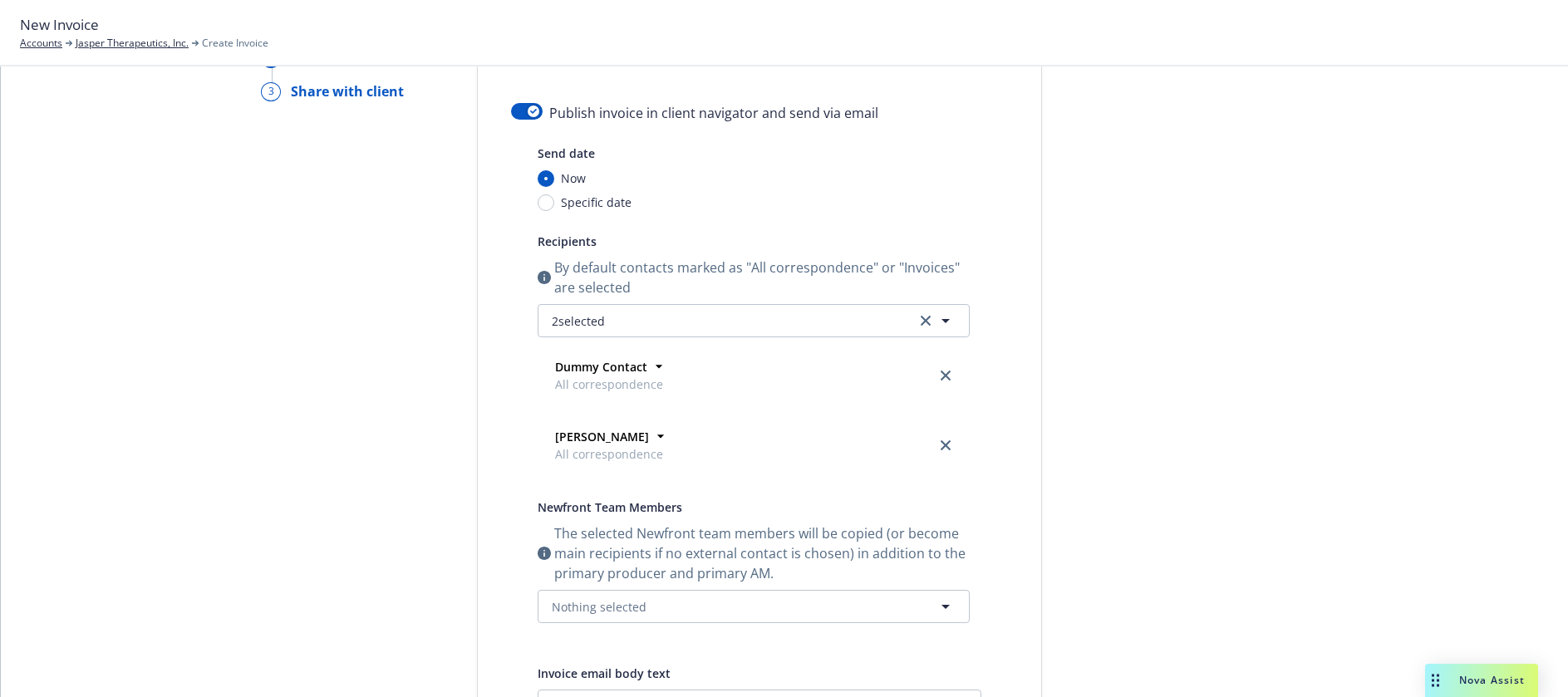
scroll to position [25, 0]
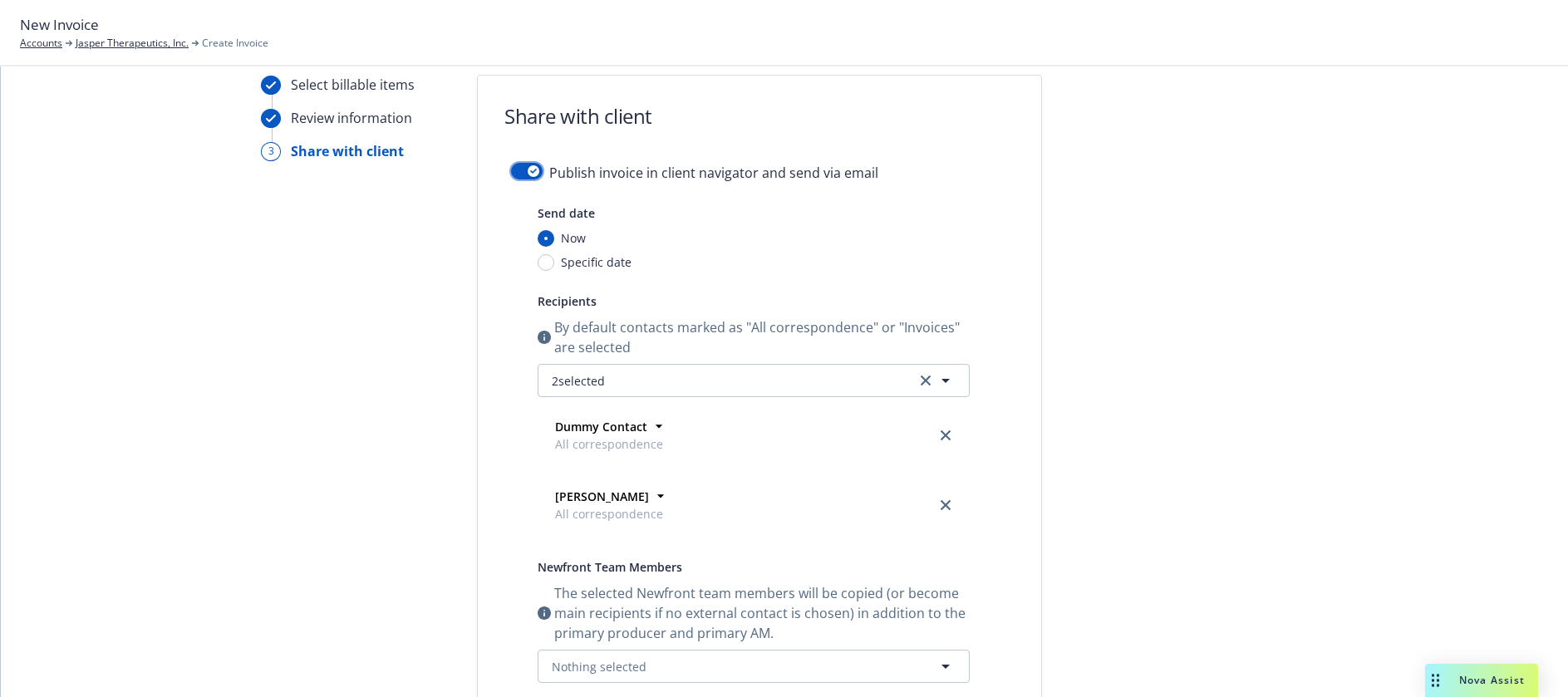
click at [512, 172] on button "button" at bounding box center [526, 170] width 31 height 17
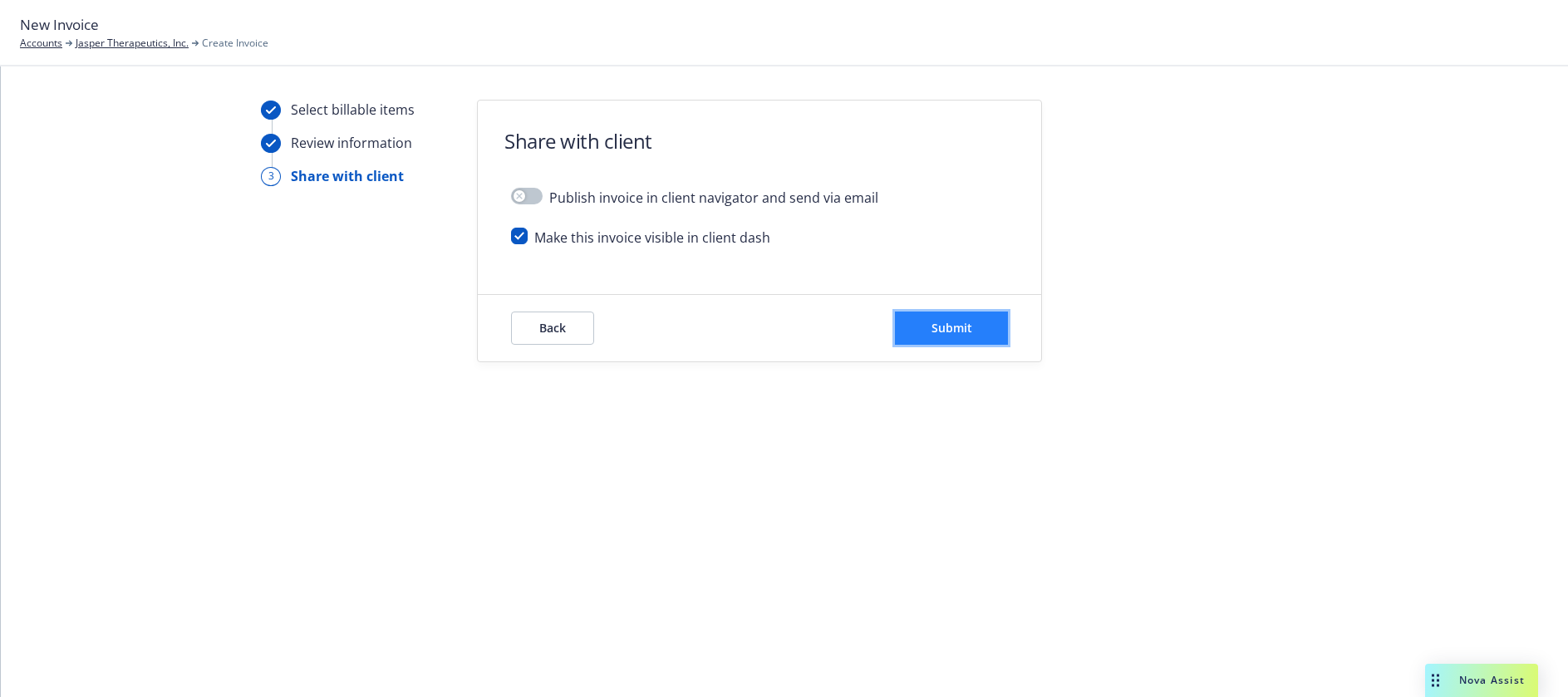
click at [948, 326] on span "Submit" at bounding box center [952, 328] width 41 height 16
